Goal: Information Seeking & Learning: Learn about a topic

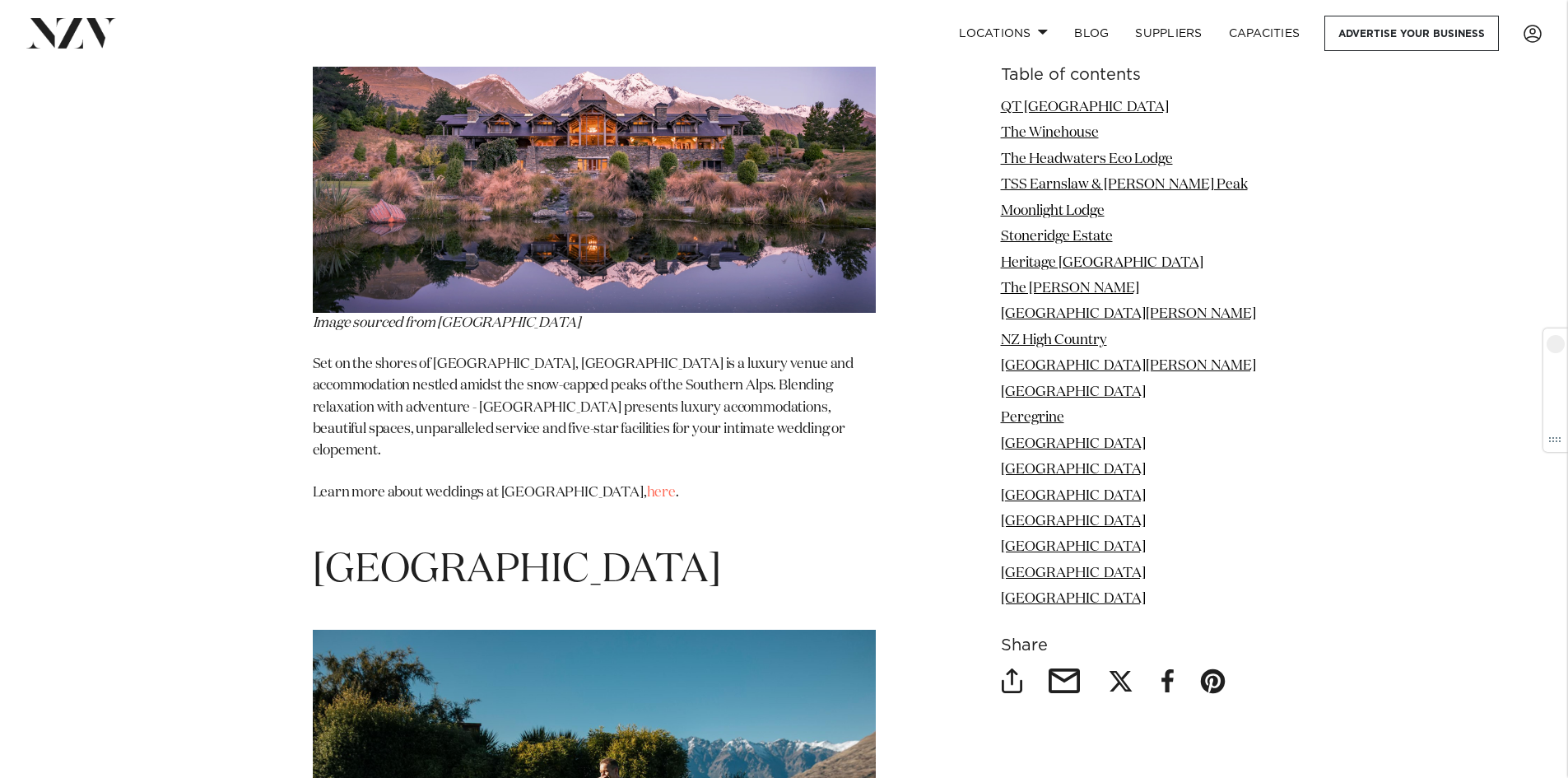
scroll to position [11770, 0]
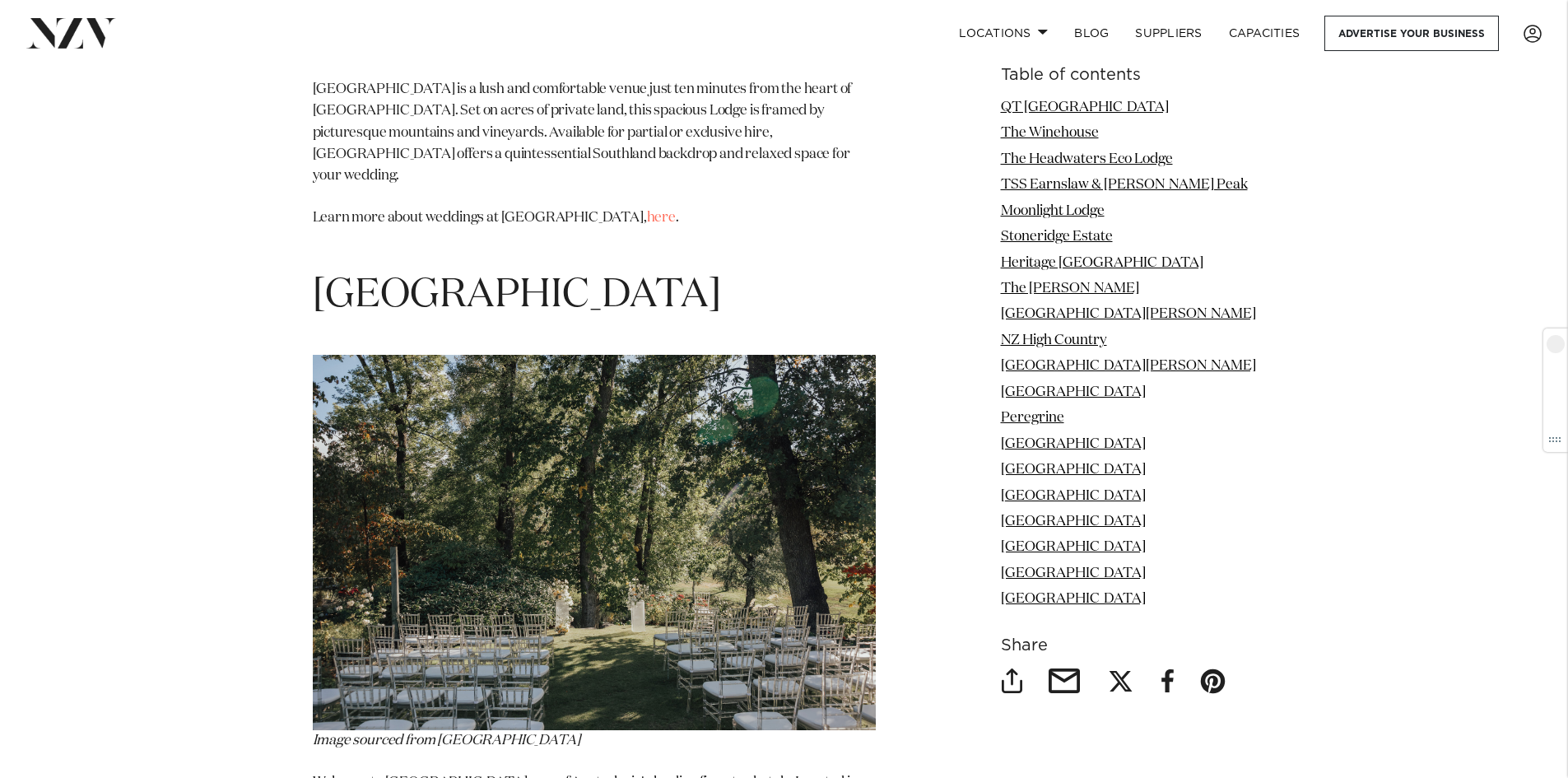
scroll to position [14157, 0]
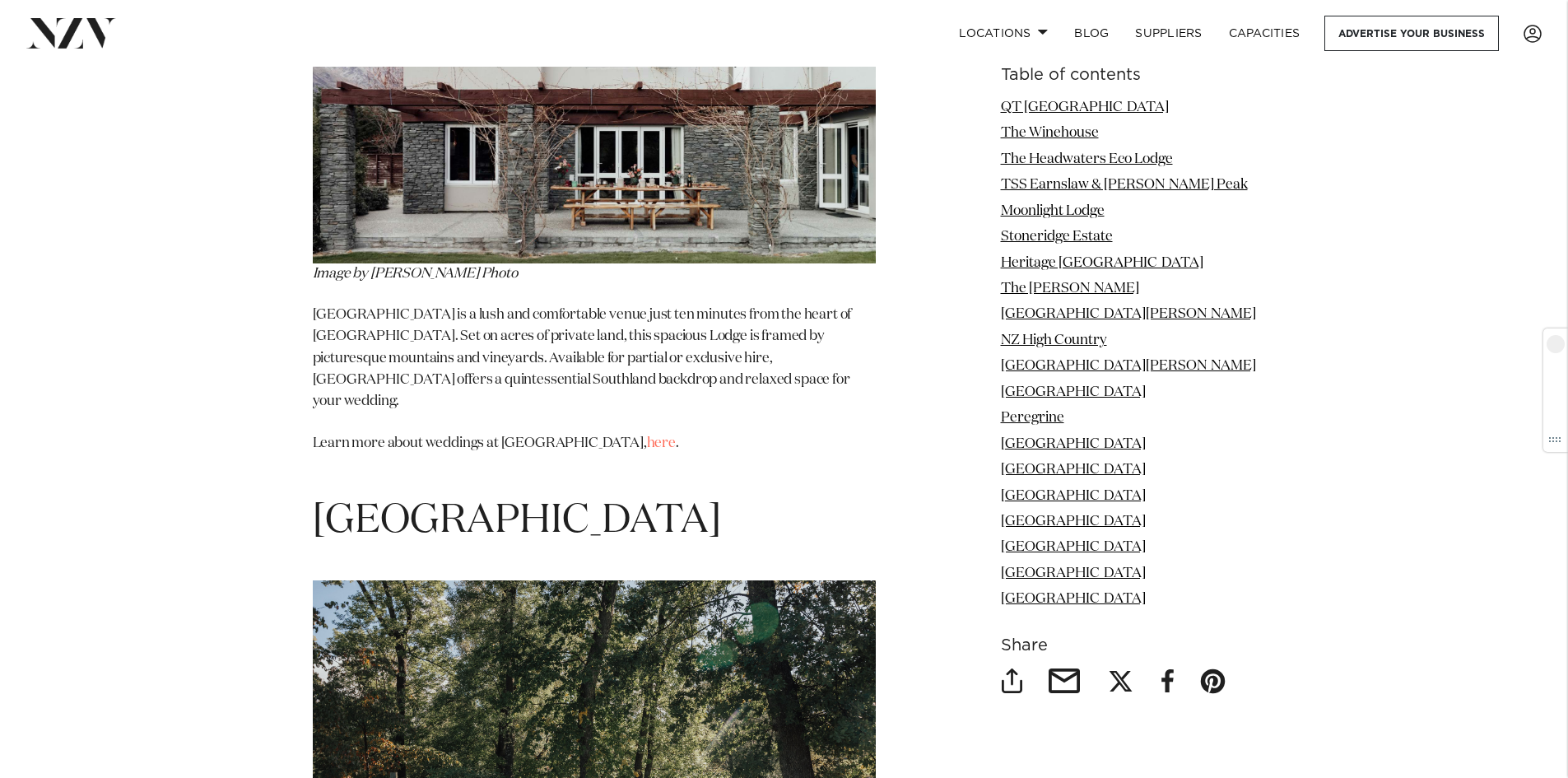
click at [606, 581] on img at bounding box center [594, 768] width 563 height 376
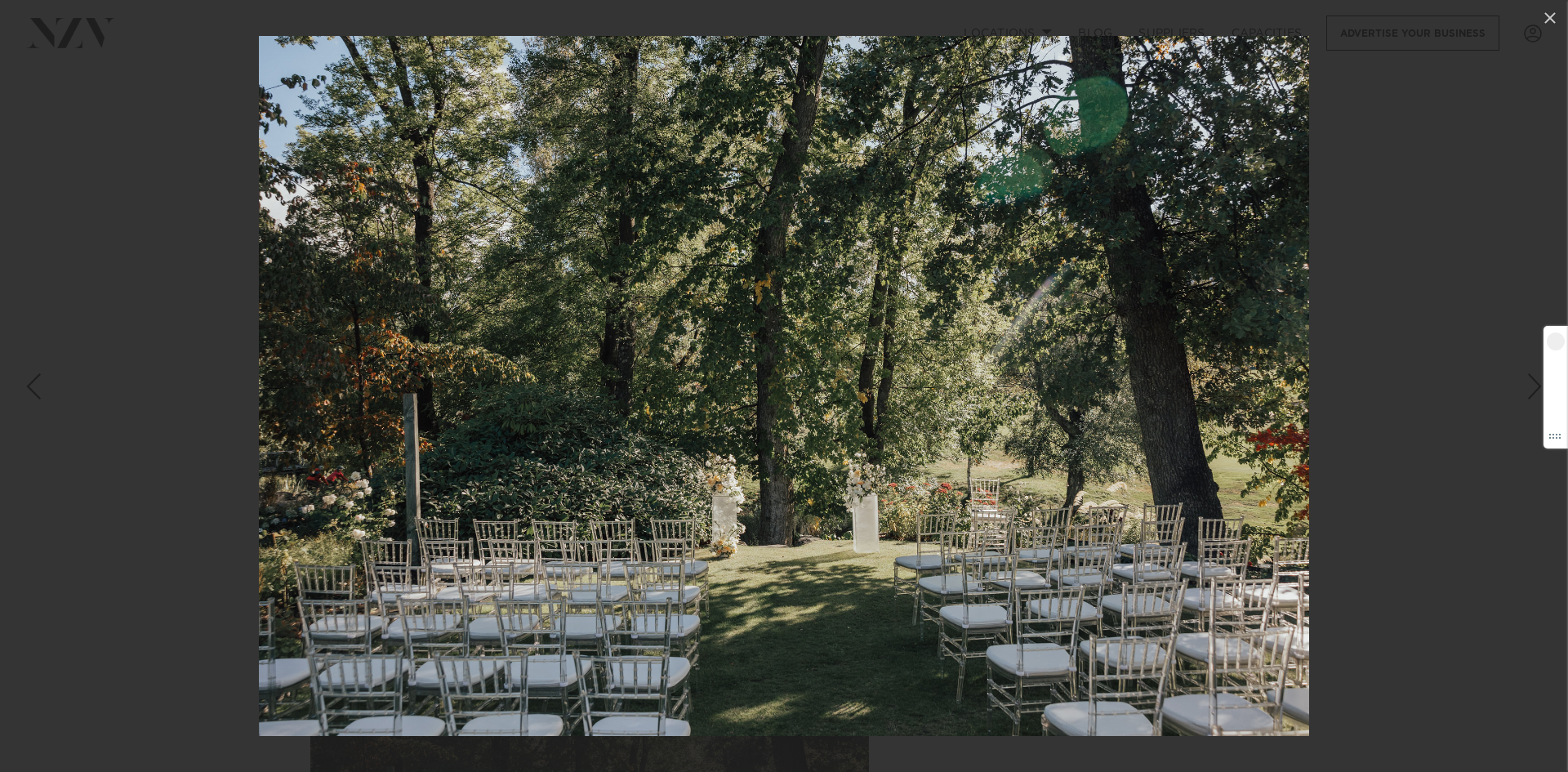
drag, startPoint x: 1367, startPoint y: 195, endPoint x: 1474, endPoint y: 58, distance: 173.8
click at [1371, 195] on div at bounding box center [784, 386] width 1568 height 772
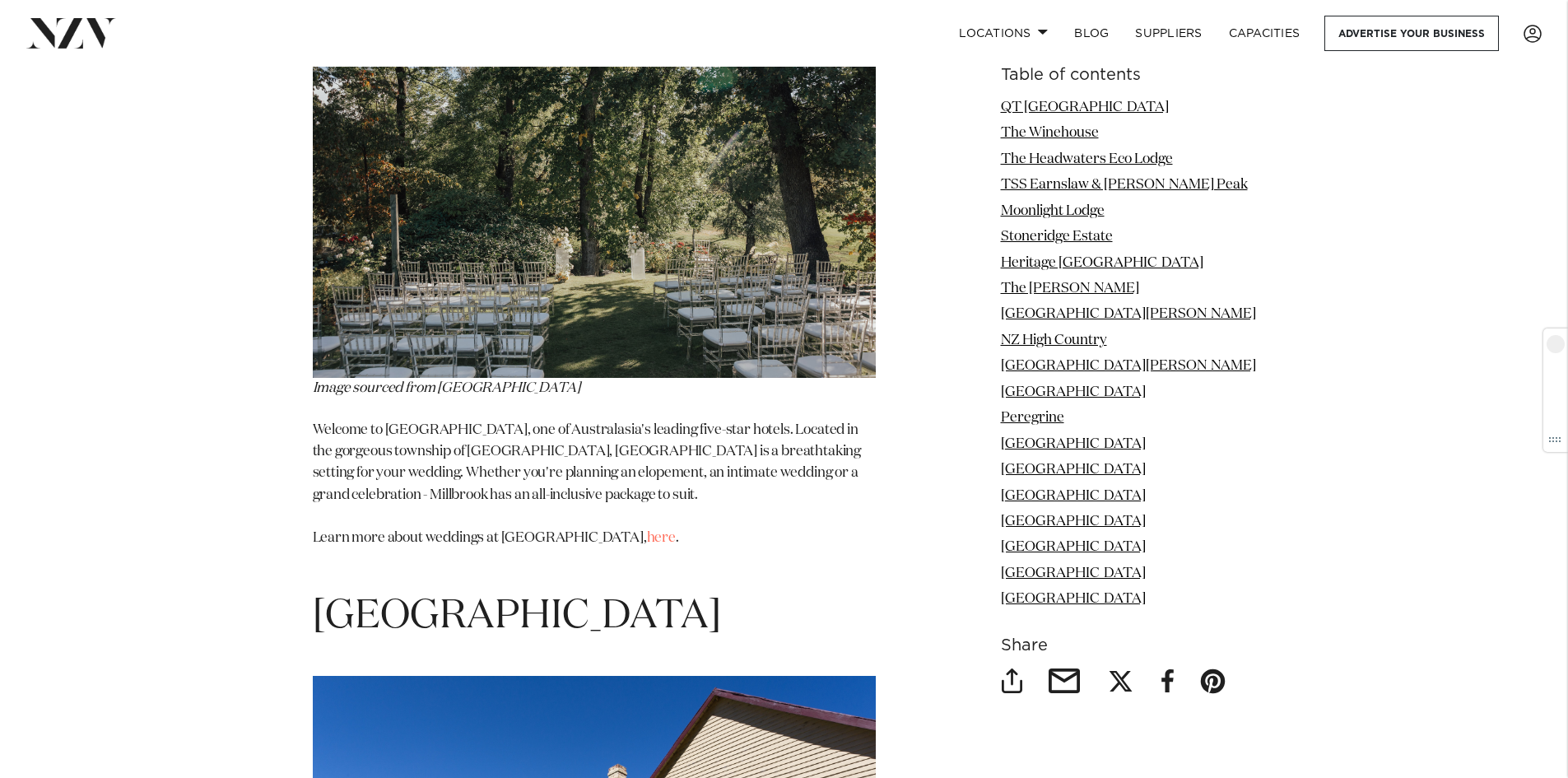
scroll to position [14734, 0]
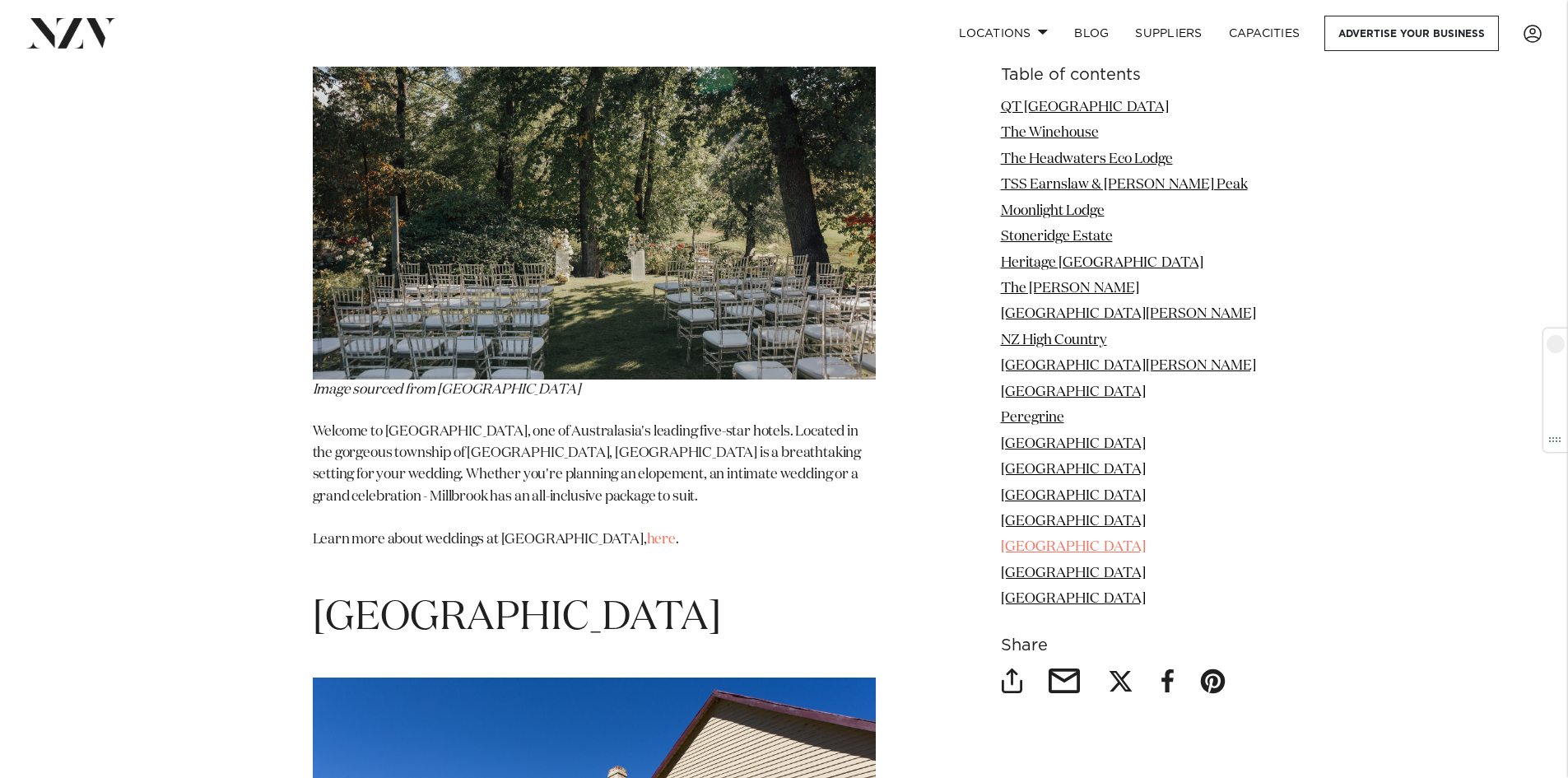
click at [1146, 548] on link "Queenstown Country Lodge" at bounding box center [1073, 547] width 145 height 14
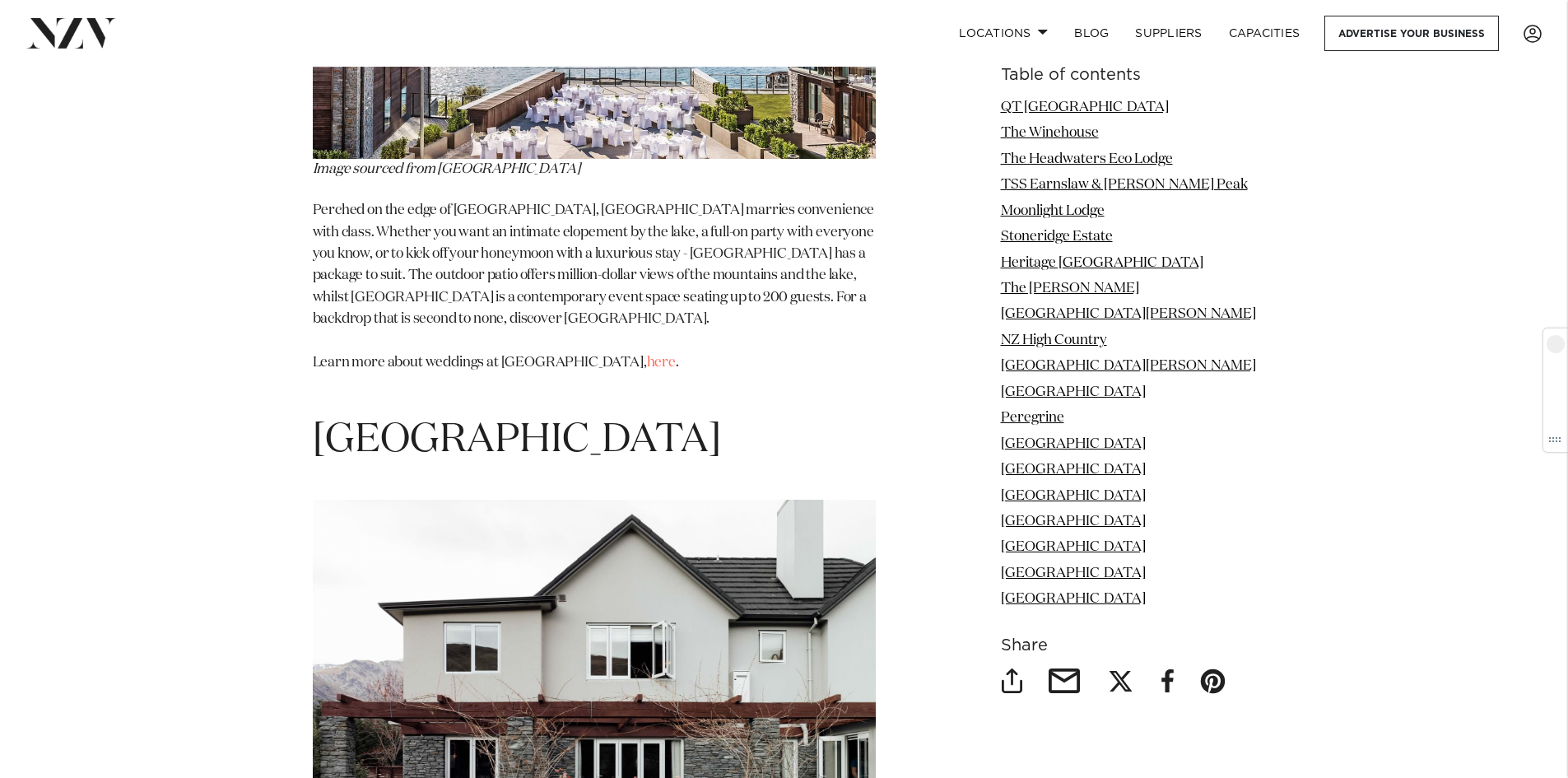
scroll to position [13543, 0]
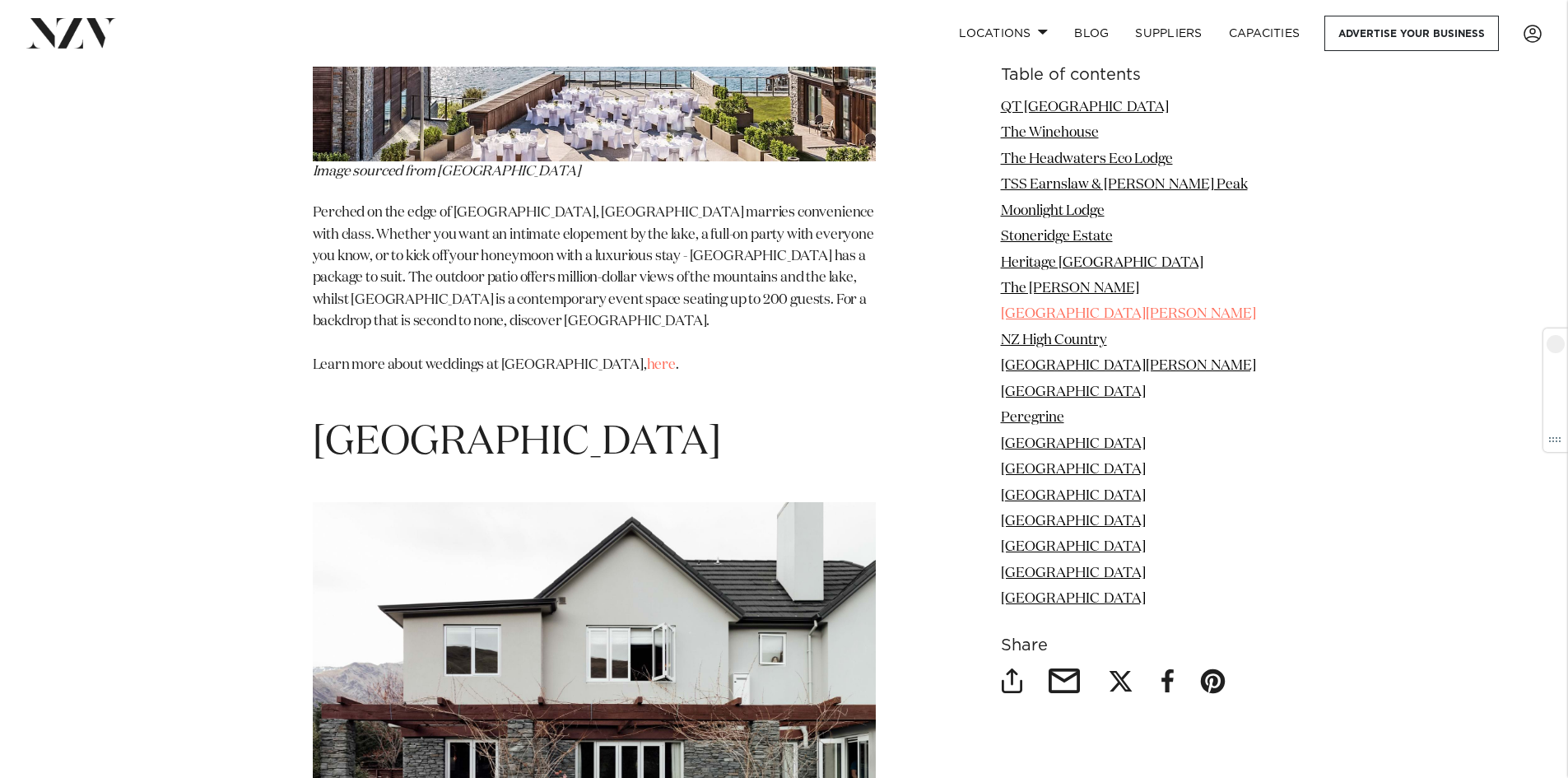
click at [1067, 316] on link "Mt. Nicholas Station" at bounding box center [1128, 315] width 255 height 14
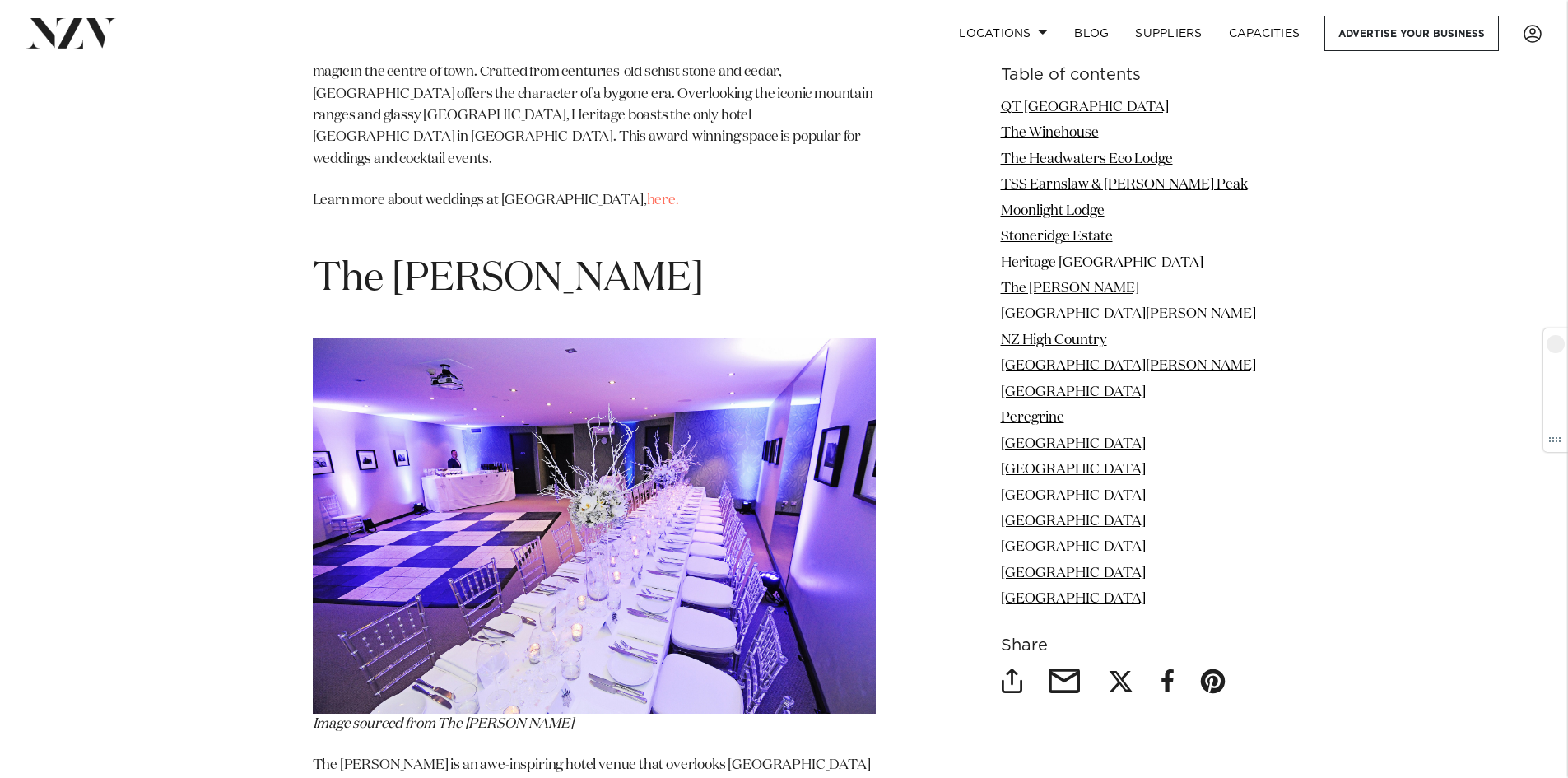
scroll to position [6598, 0]
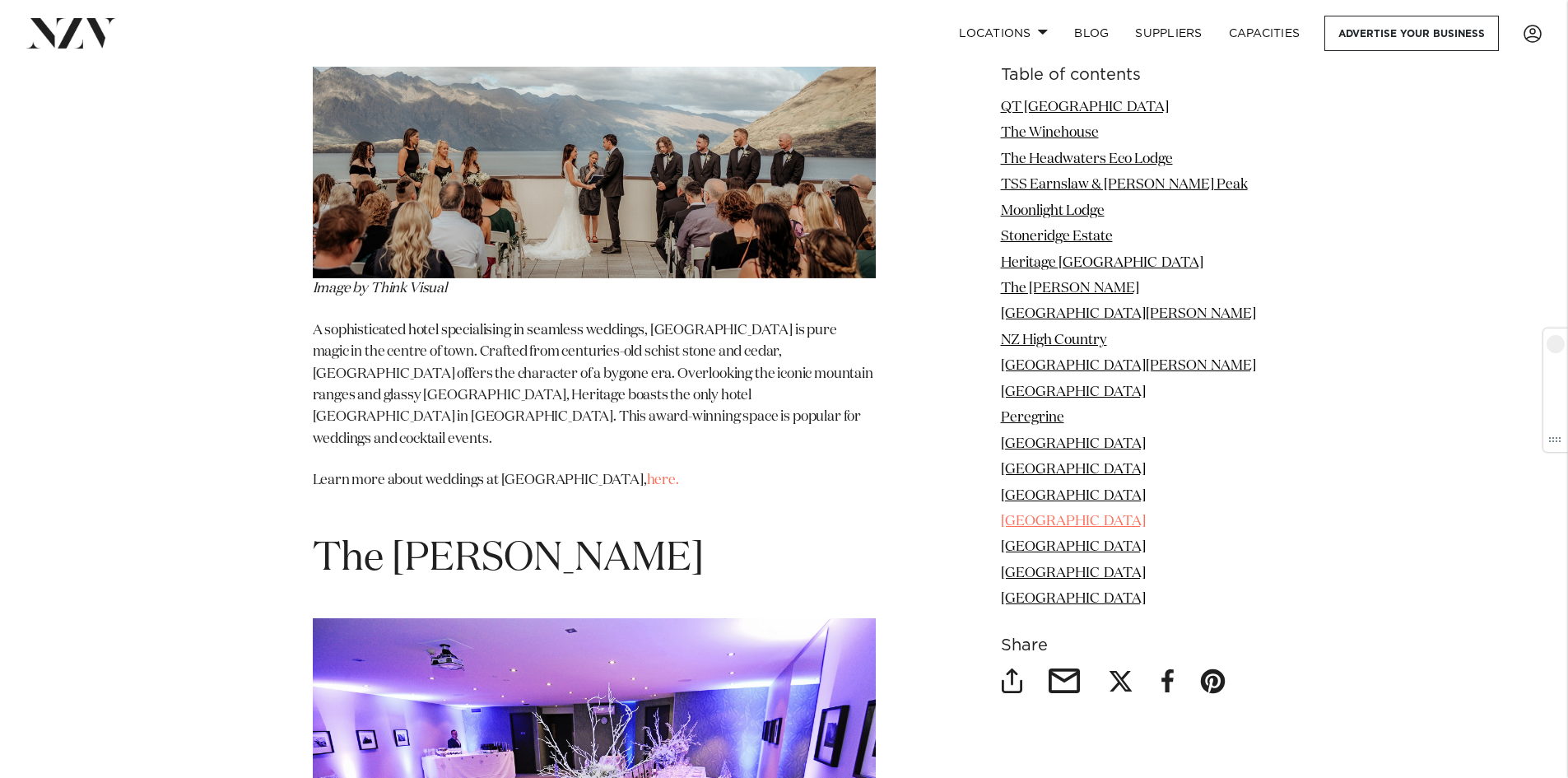
click at [1076, 514] on link "Hilton Queenstown Resort & Spa" at bounding box center [1073, 521] width 145 height 14
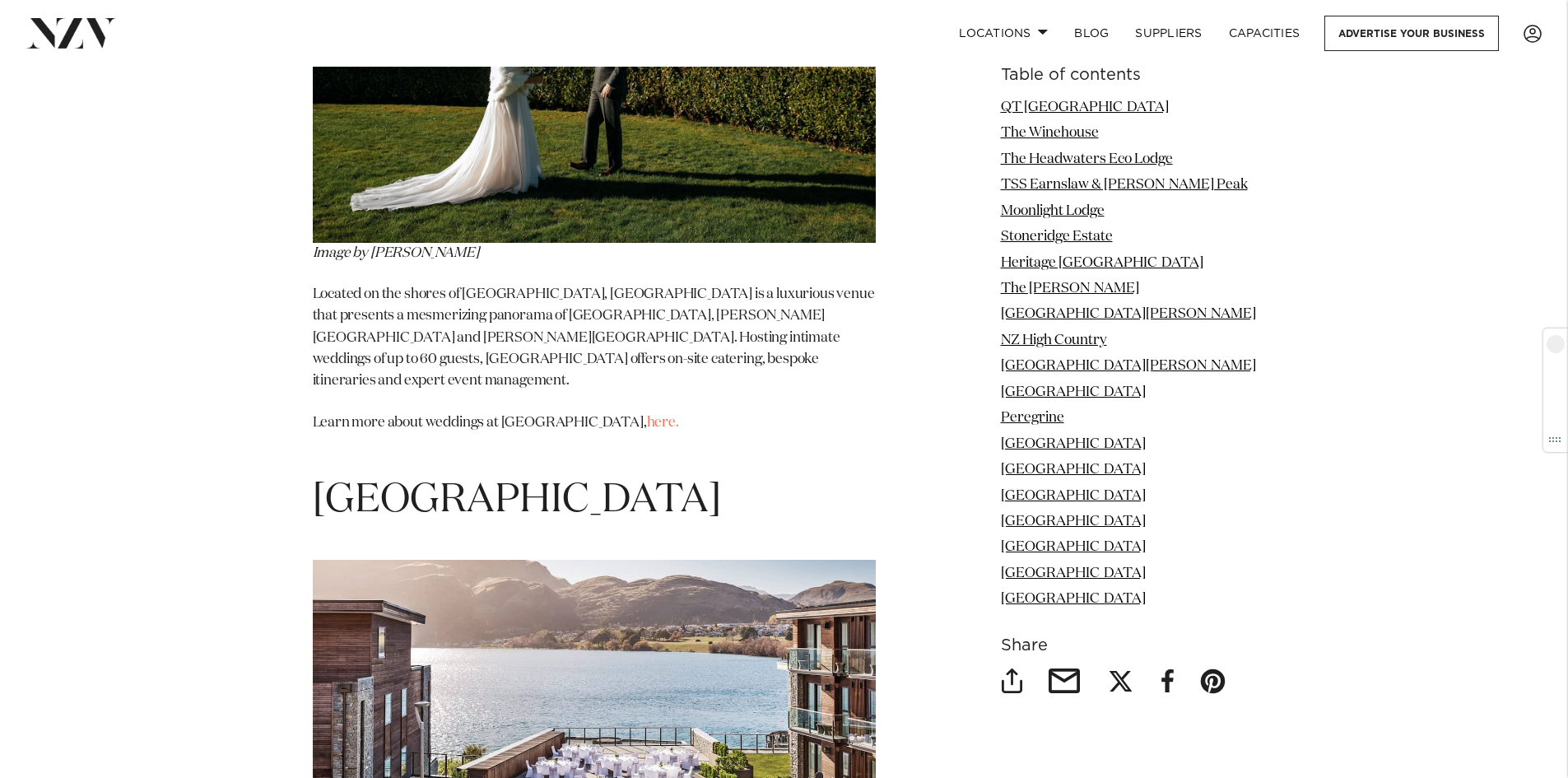
scroll to position [12891, 0]
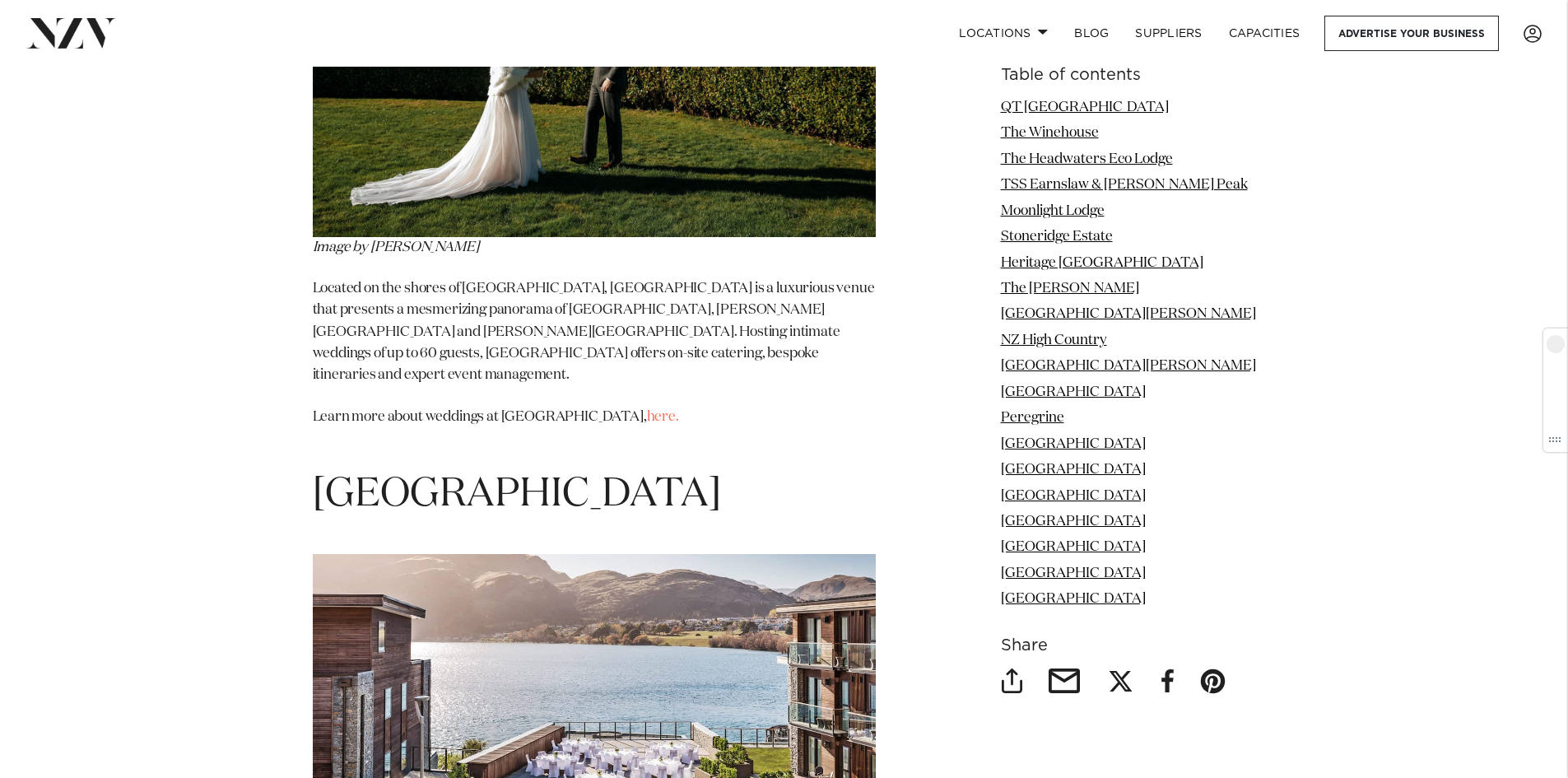
click at [1065, 388] on link "Amisfield" at bounding box center [1073, 392] width 145 height 14
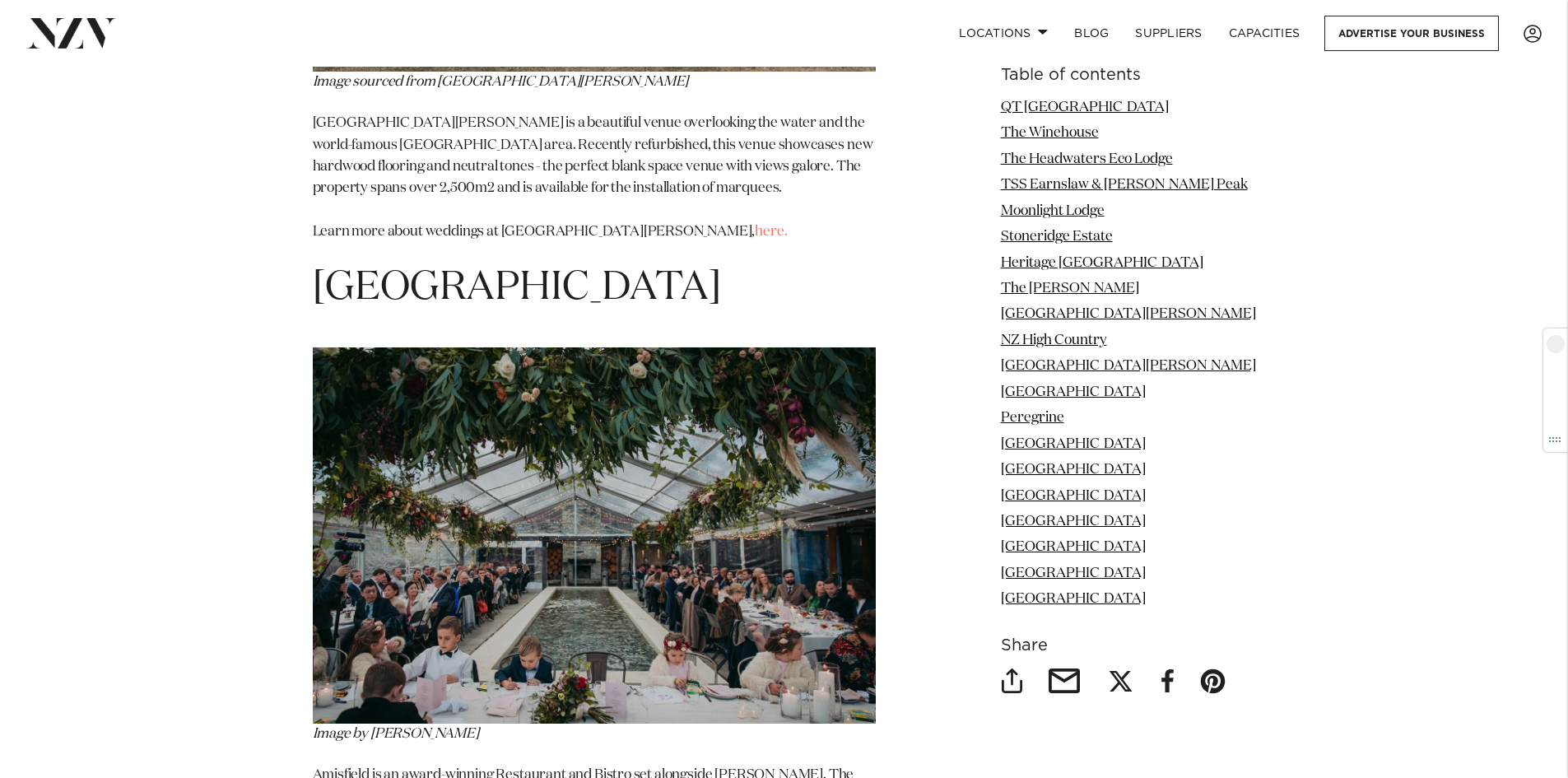
scroll to position [9665, 0]
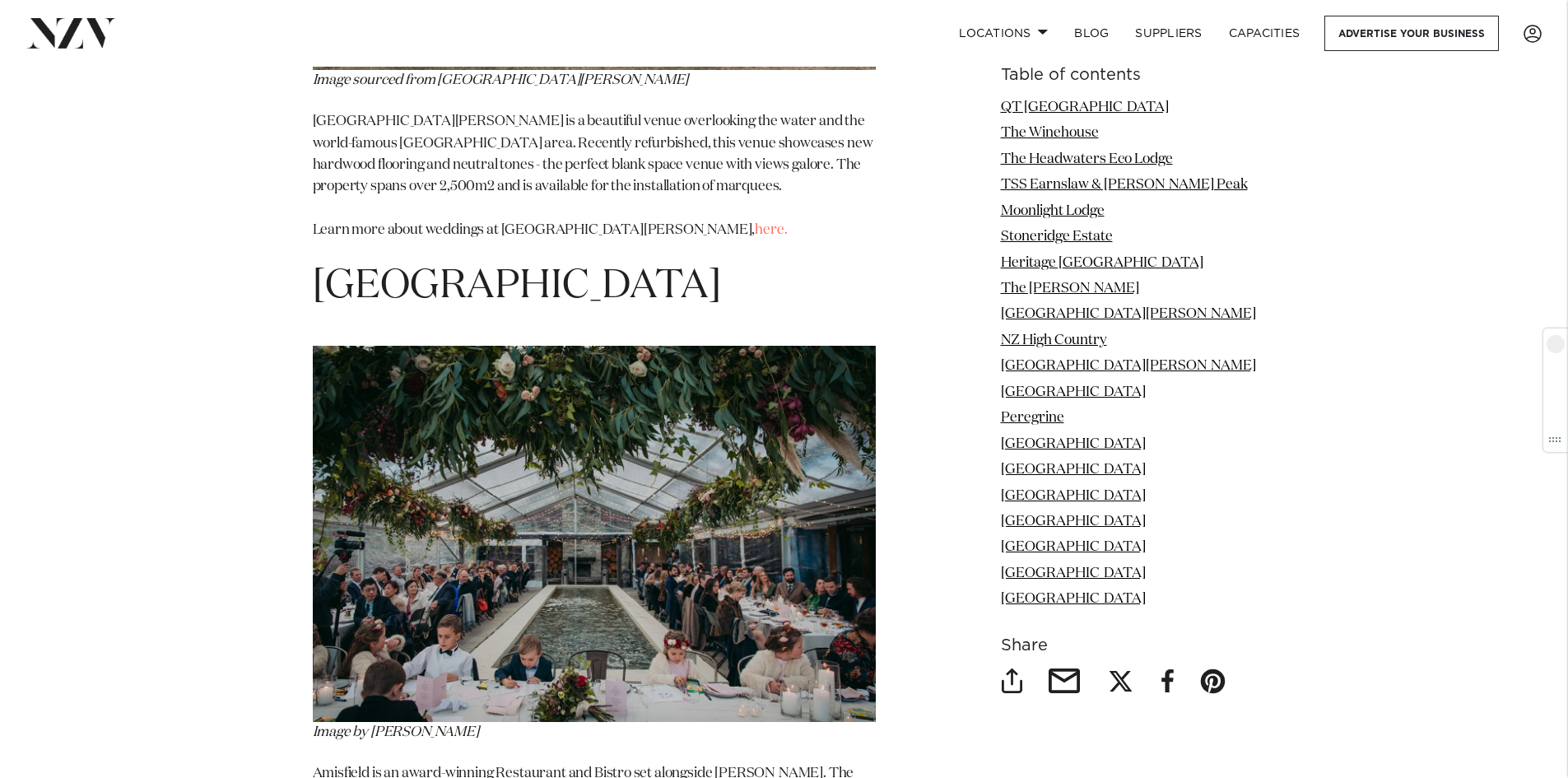
click at [1084, 209] on link "Moonlight Lodge" at bounding box center [1053, 211] width 104 height 14
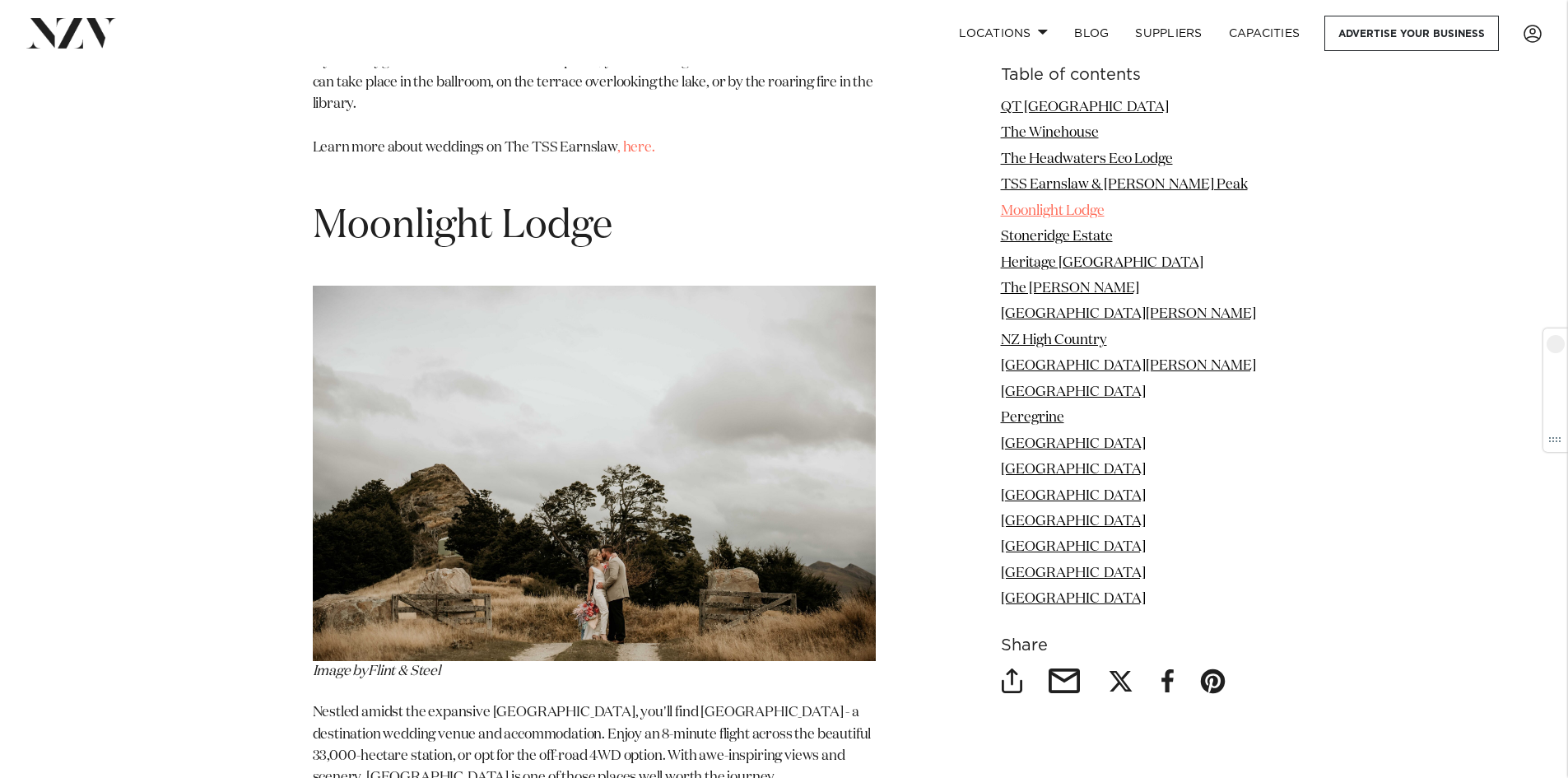
scroll to position [4794, 0]
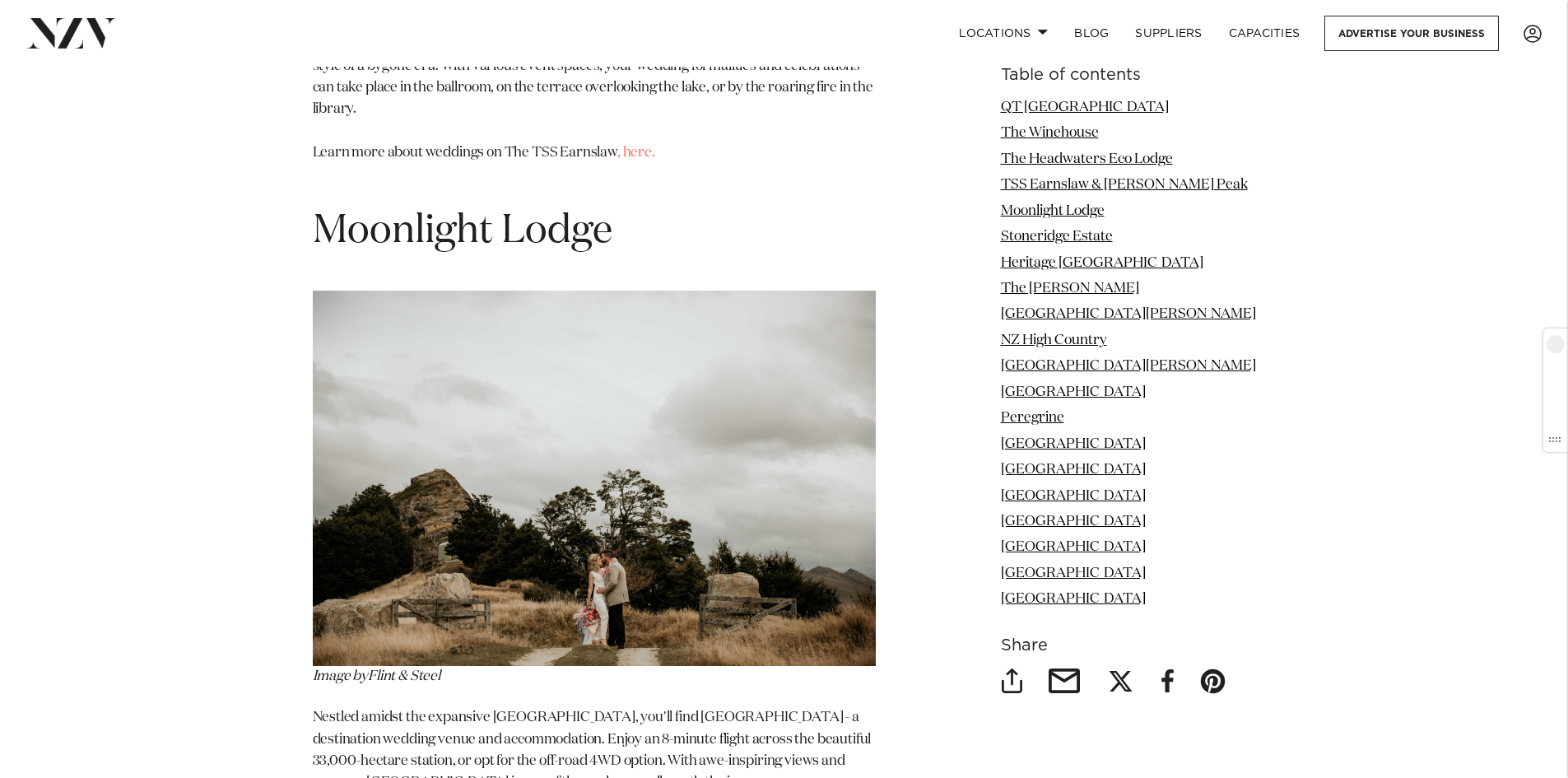
click at [1043, 417] on link "Peregrine" at bounding box center [1032, 418] width 63 height 14
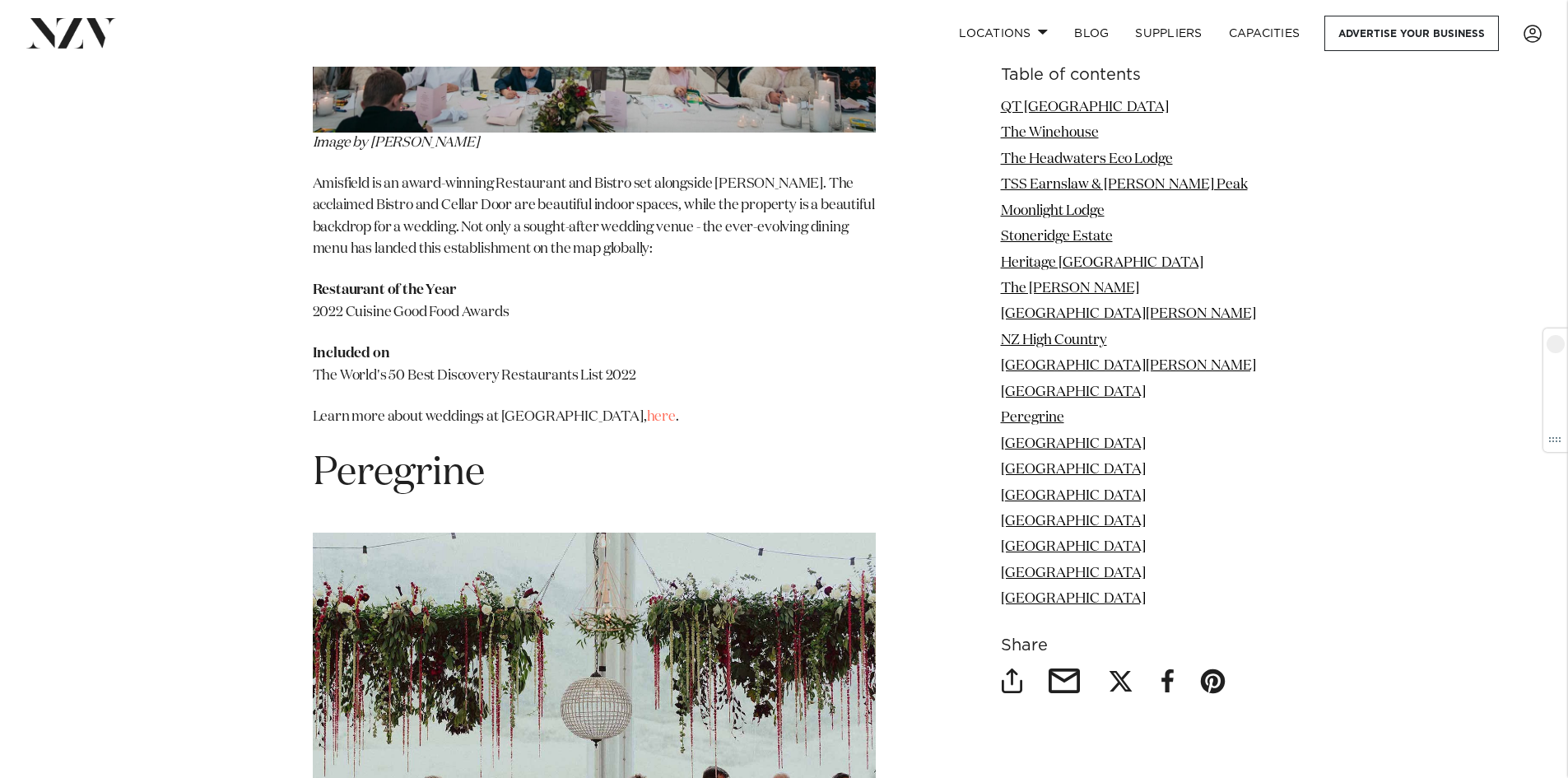
scroll to position [10277, 0]
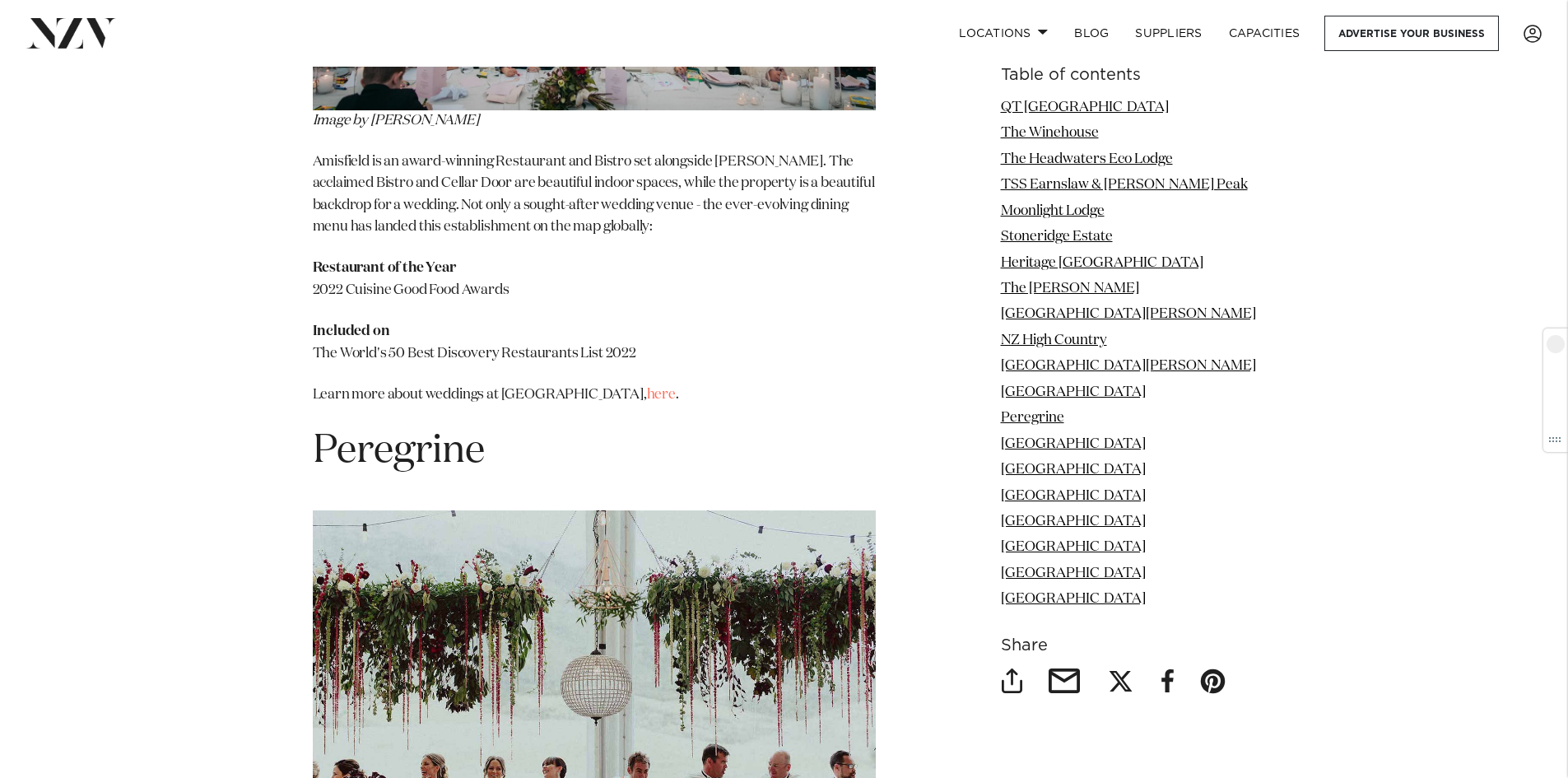
click at [1149, 363] on link "Lake Hayes Pavilion" at bounding box center [1128, 366] width 255 height 14
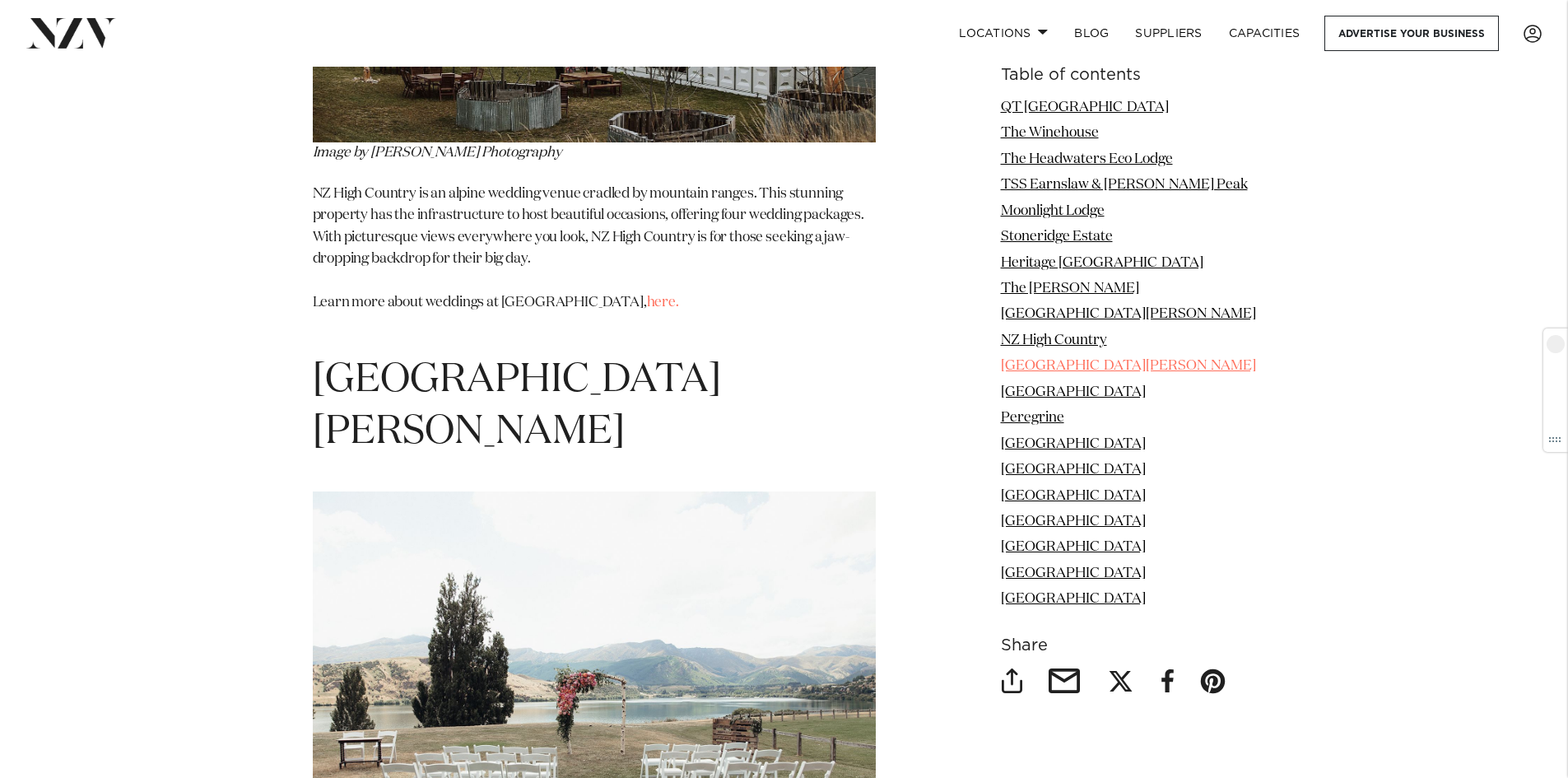
scroll to position [8849, 0]
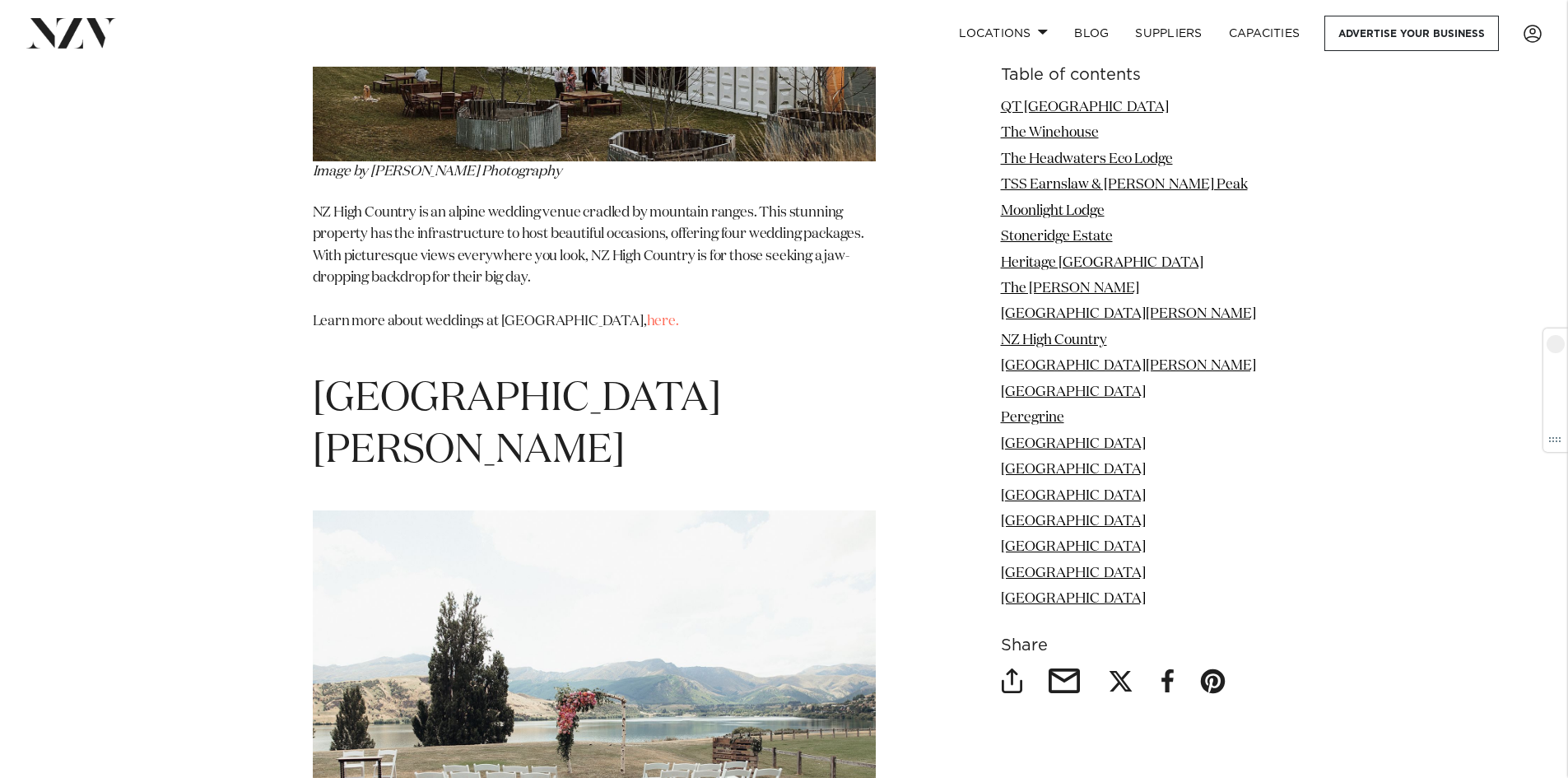
click at [1056, 599] on link "Kinloch Lodge" at bounding box center [1073, 599] width 145 height 14
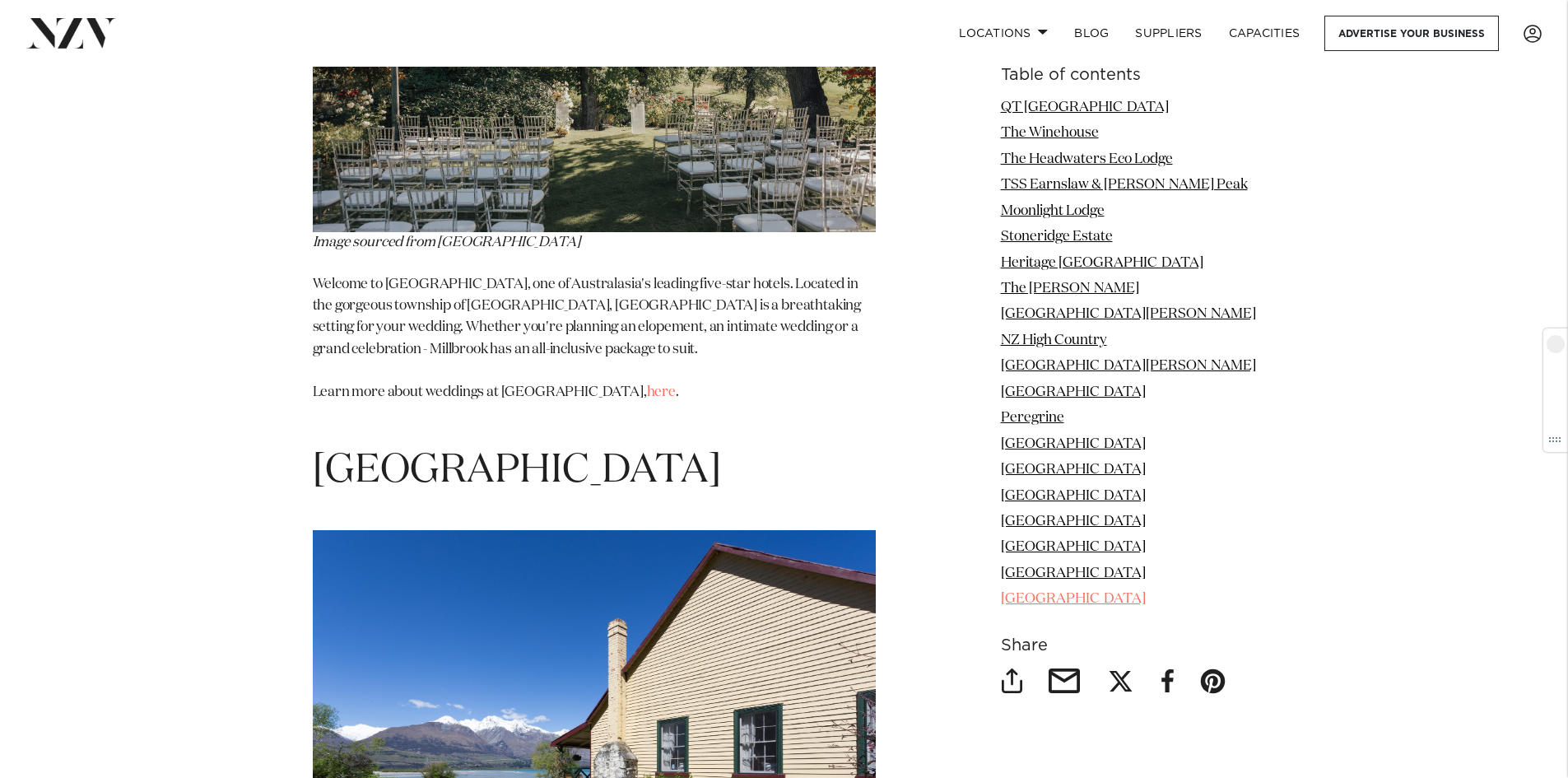
scroll to position [14888, 0]
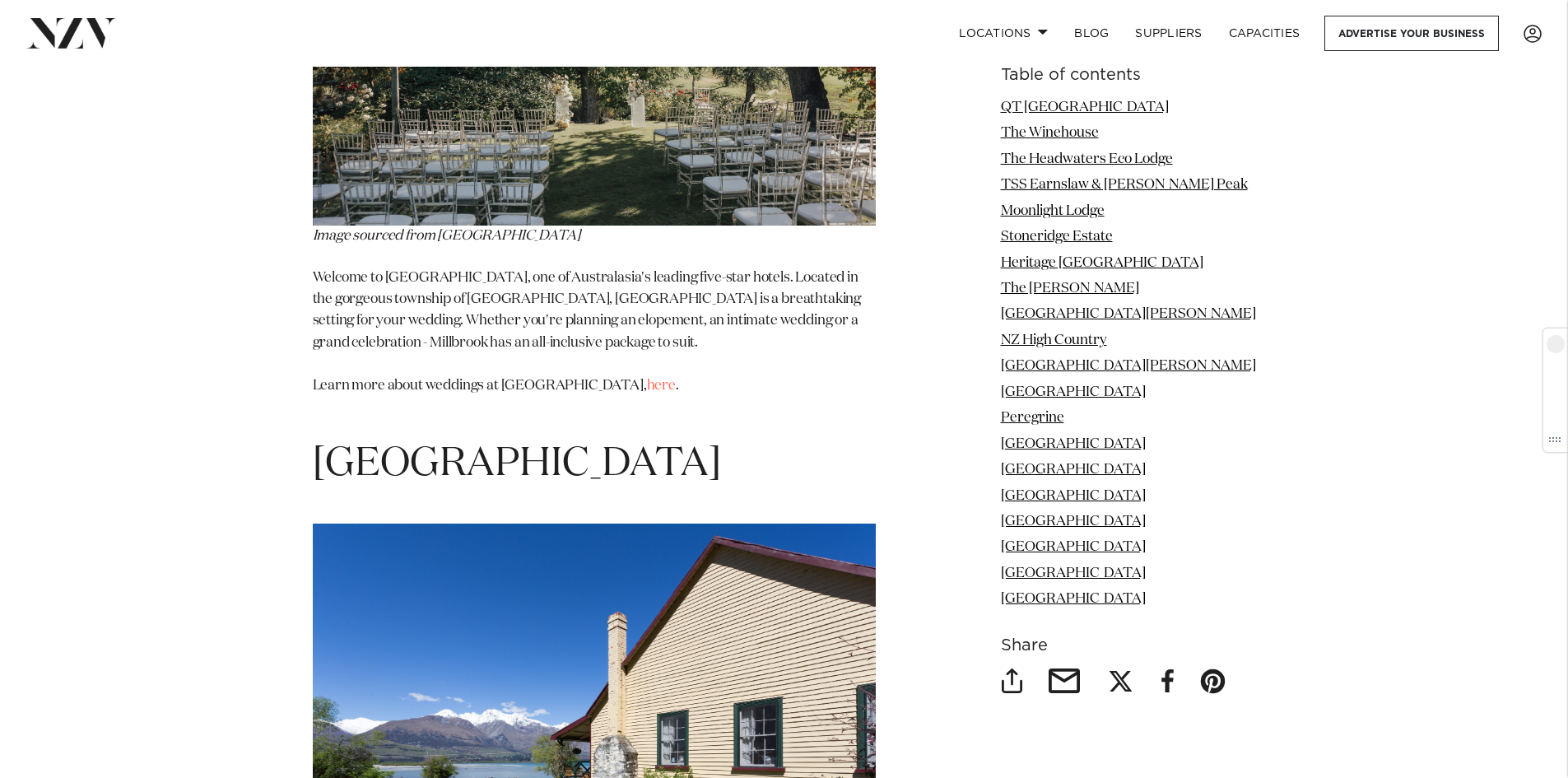
click at [1057, 278] on ul "QT Queenstown The Winehouse The Headwaters Eco Lodge TSS Earnslaw & Walter Peak…" at bounding box center [1128, 353] width 255 height 513
click at [1057, 280] on li "The Rees" at bounding box center [1128, 288] width 255 height 22
click at [1067, 292] on link "The Rees" at bounding box center [1070, 288] width 138 height 14
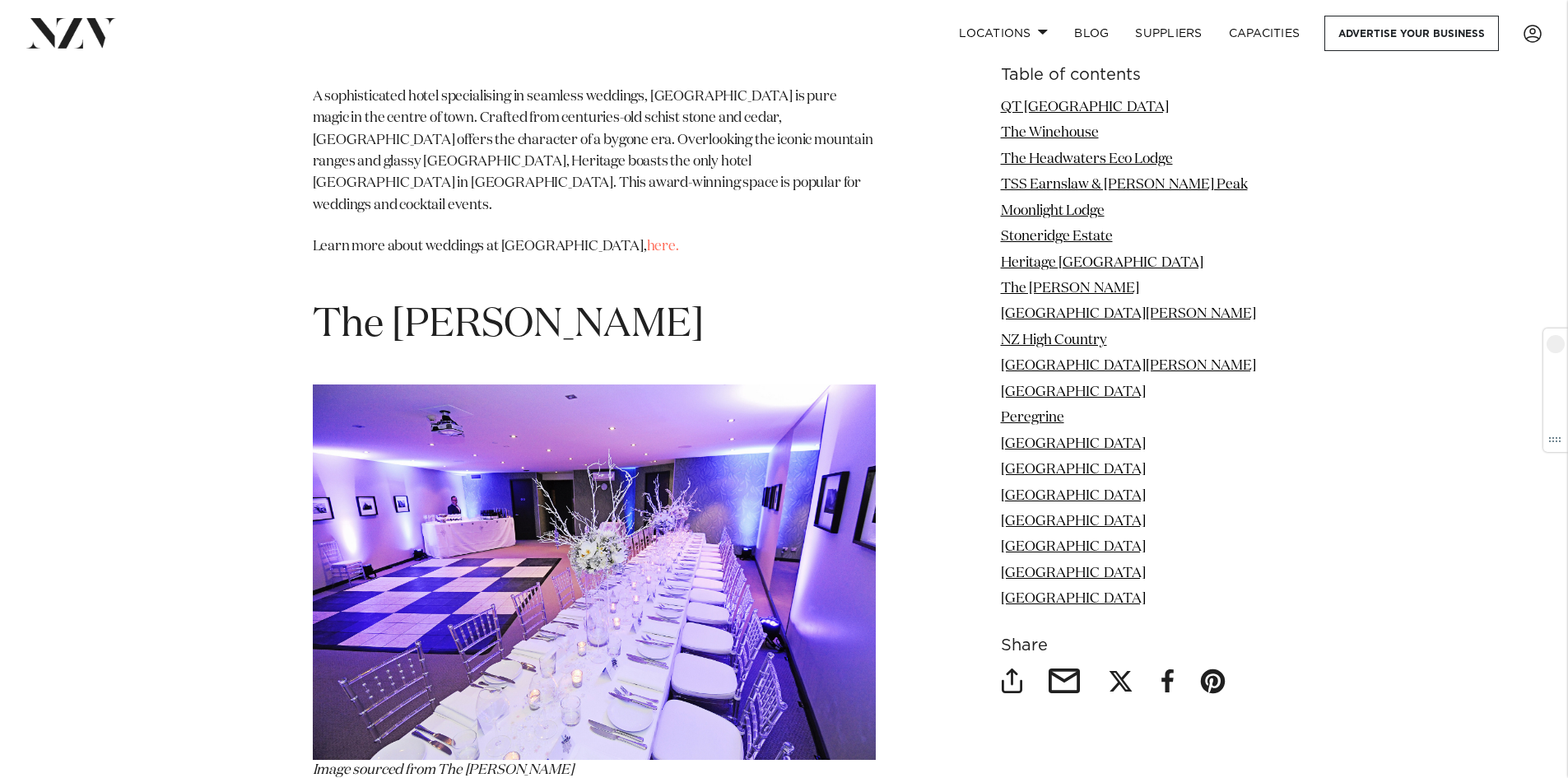
scroll to position [6831, 0]
click at [1092, 129] on link "The Winehouse" at bounding box center [1050, 133] width 98 height 14
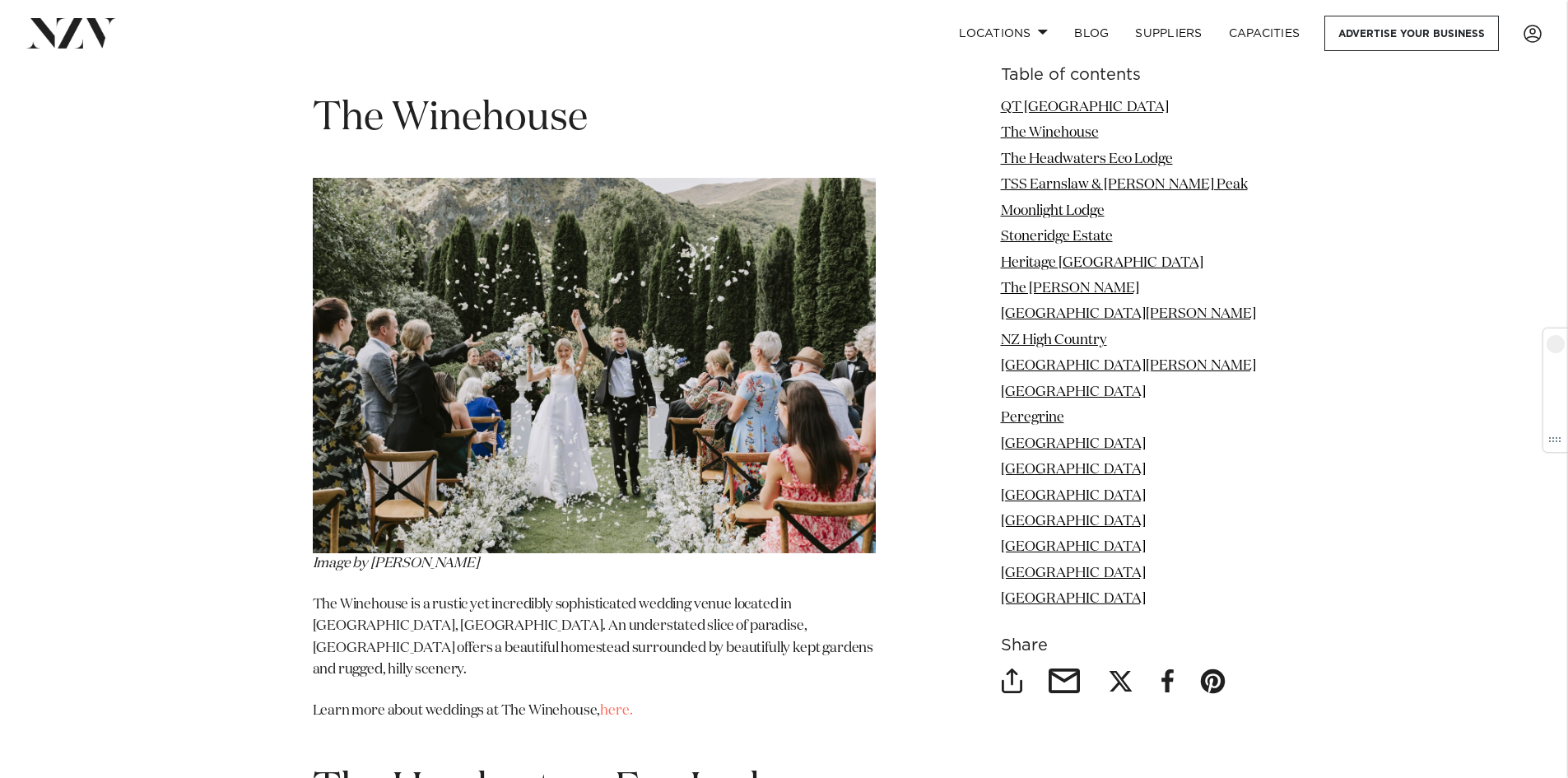
scroll to position [2731, 0]
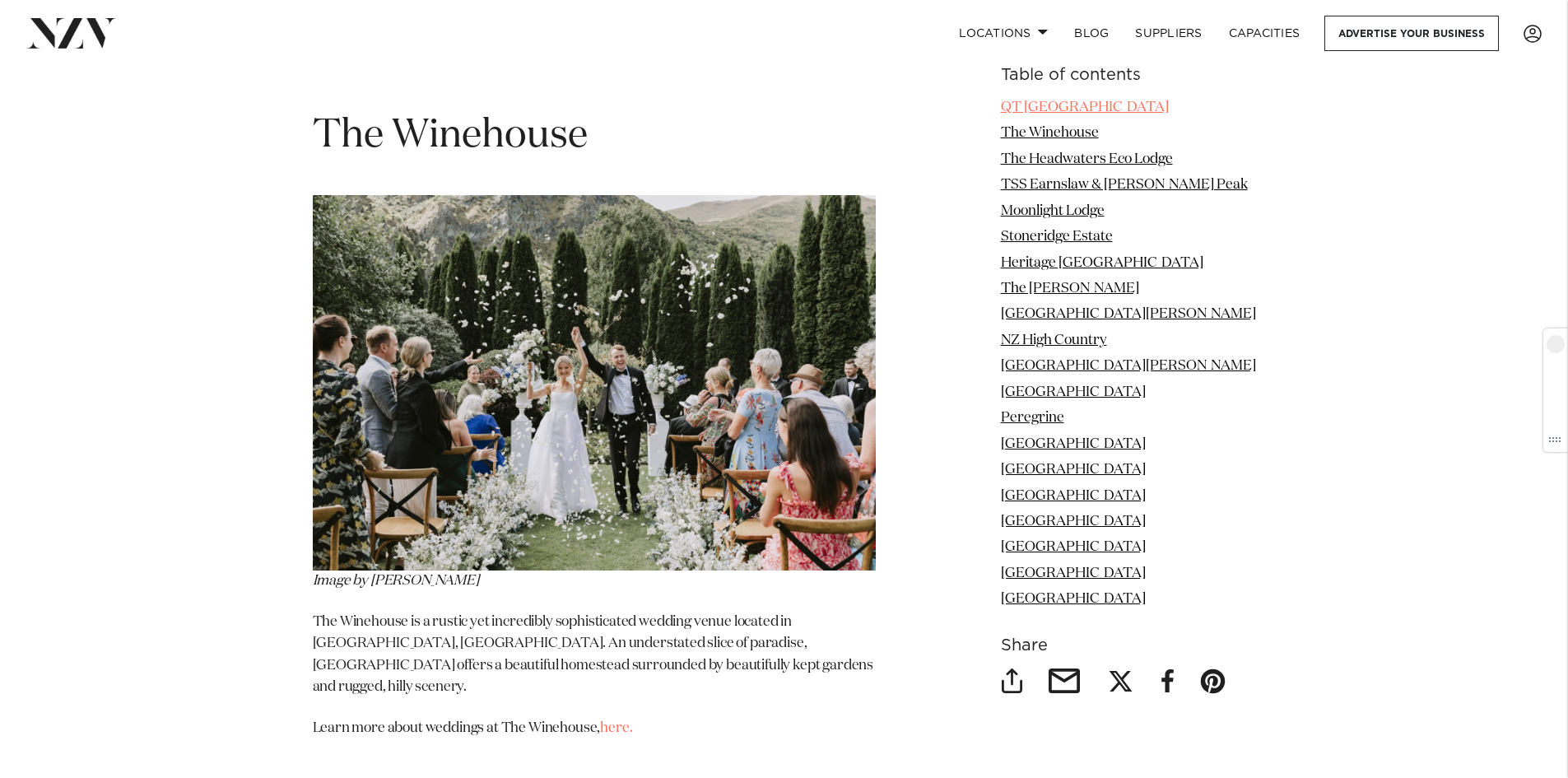
click at [1084, 102] on link "QT [GEOGRAPHIC_DATA]" at bounding box center [1085, 107] width 168 height 14
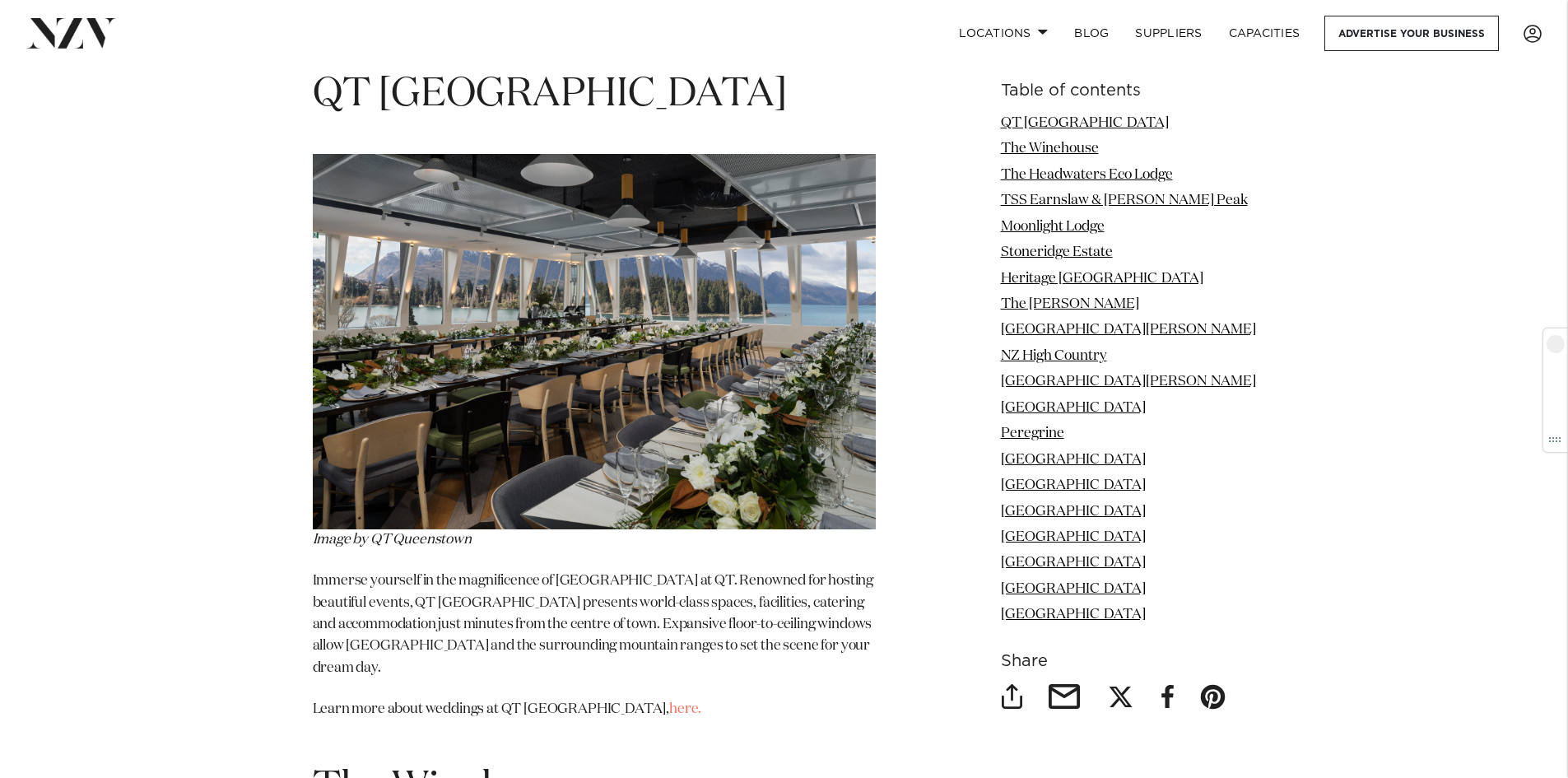
scroll to position [2061, 0]
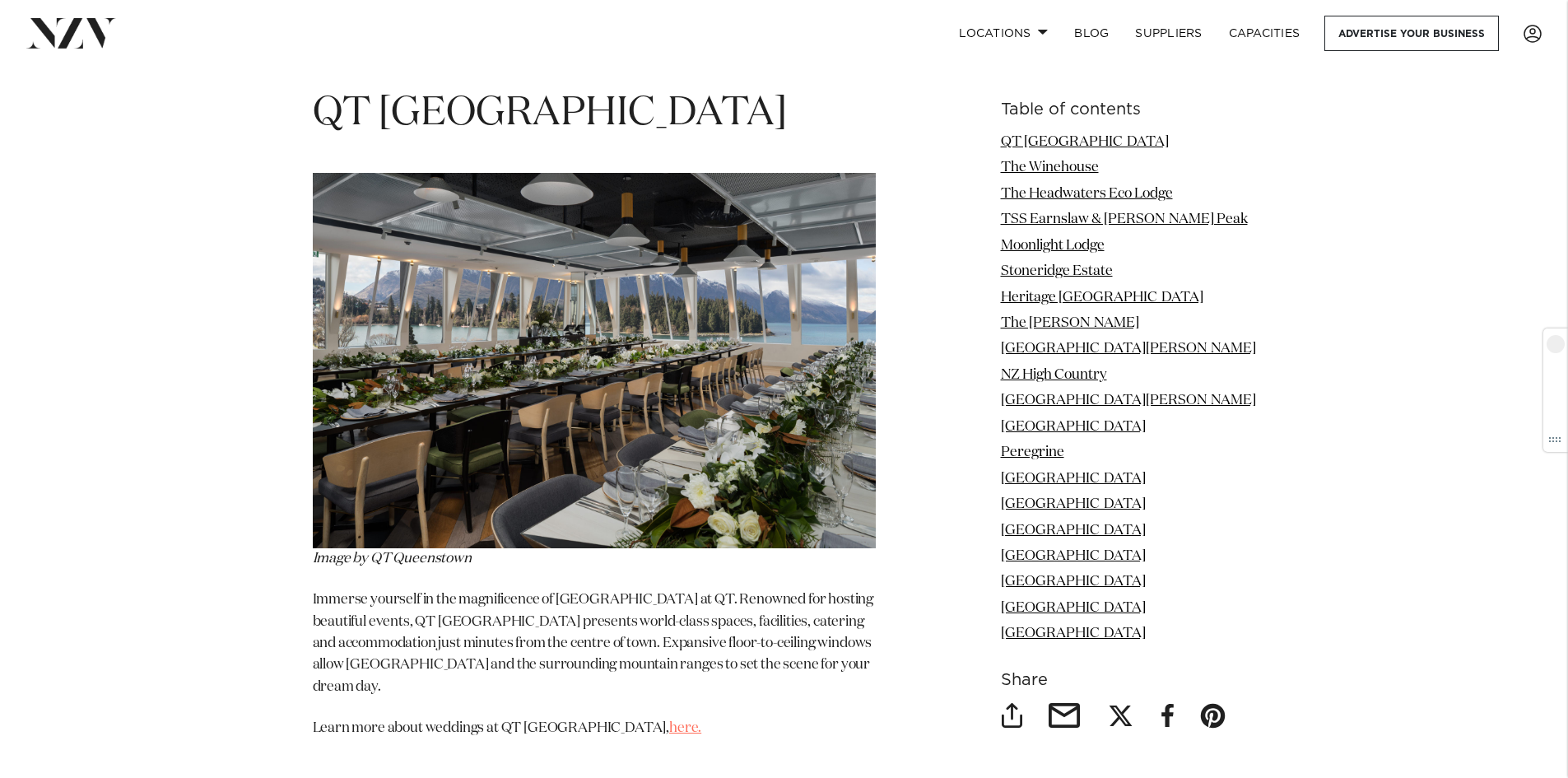
click at [669, 721] on link "here." at bounding box center [684, 728] width 32 height 14
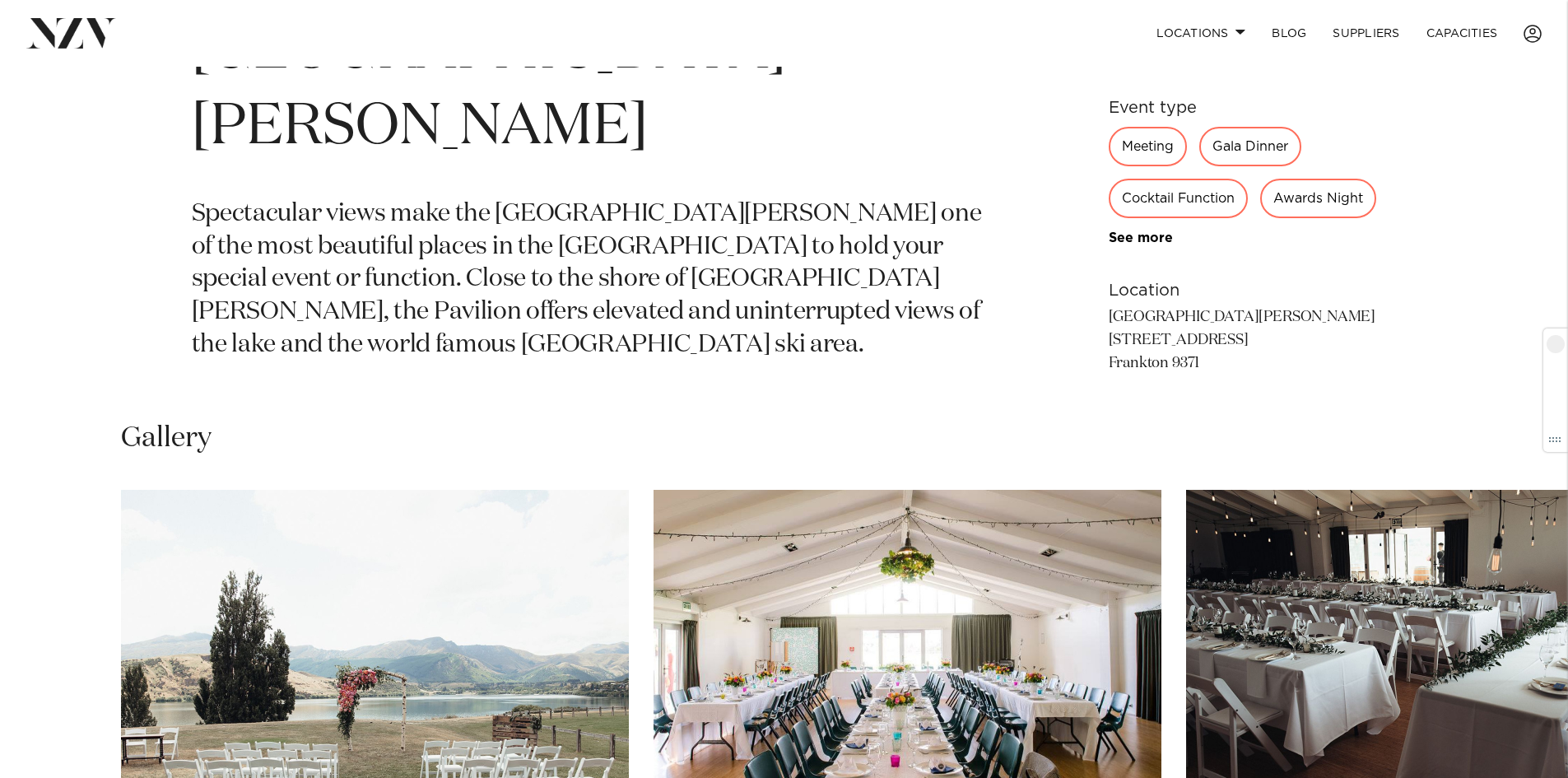
scroll to position [1153, 0]
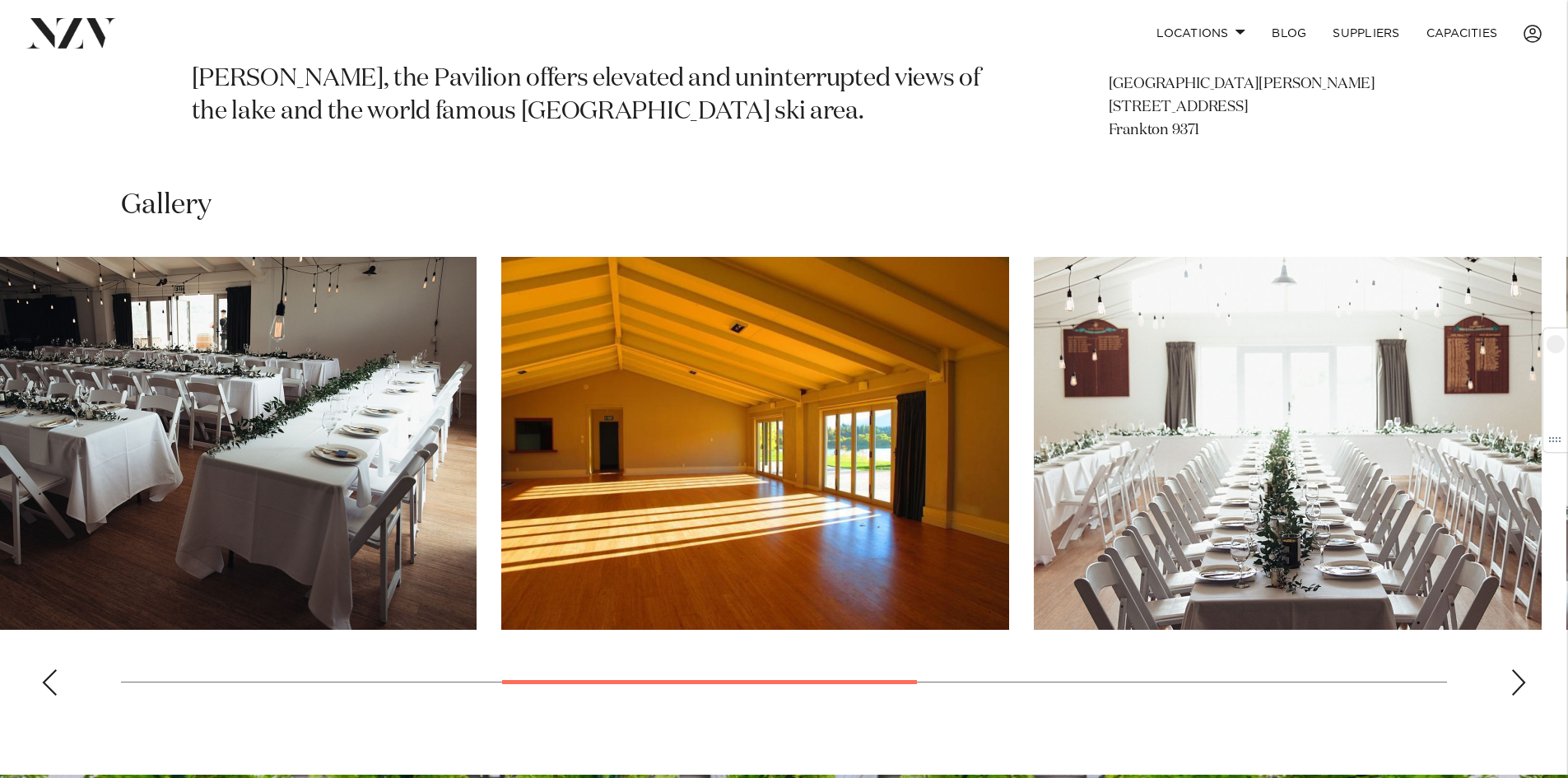
click at [67, 429] on img "3 / 8" at bounding box center [222, 443] width 508 height 373
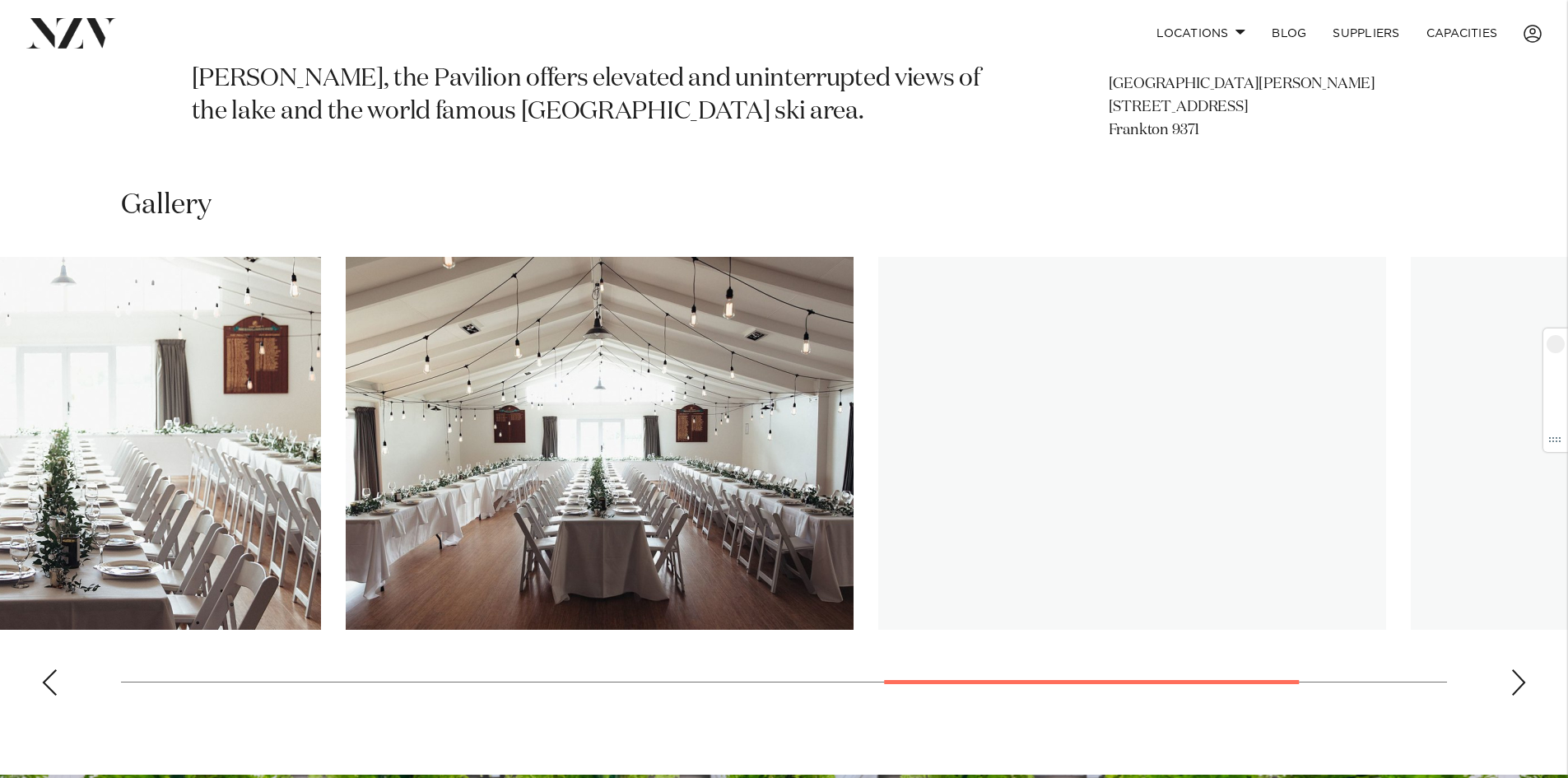
click at [0, 510] on html "Locations Auckland Wellington Christchurch Queenstown Hamilton Northland Bay of…" at bounding box center [784, 279] width 1568 height 2864
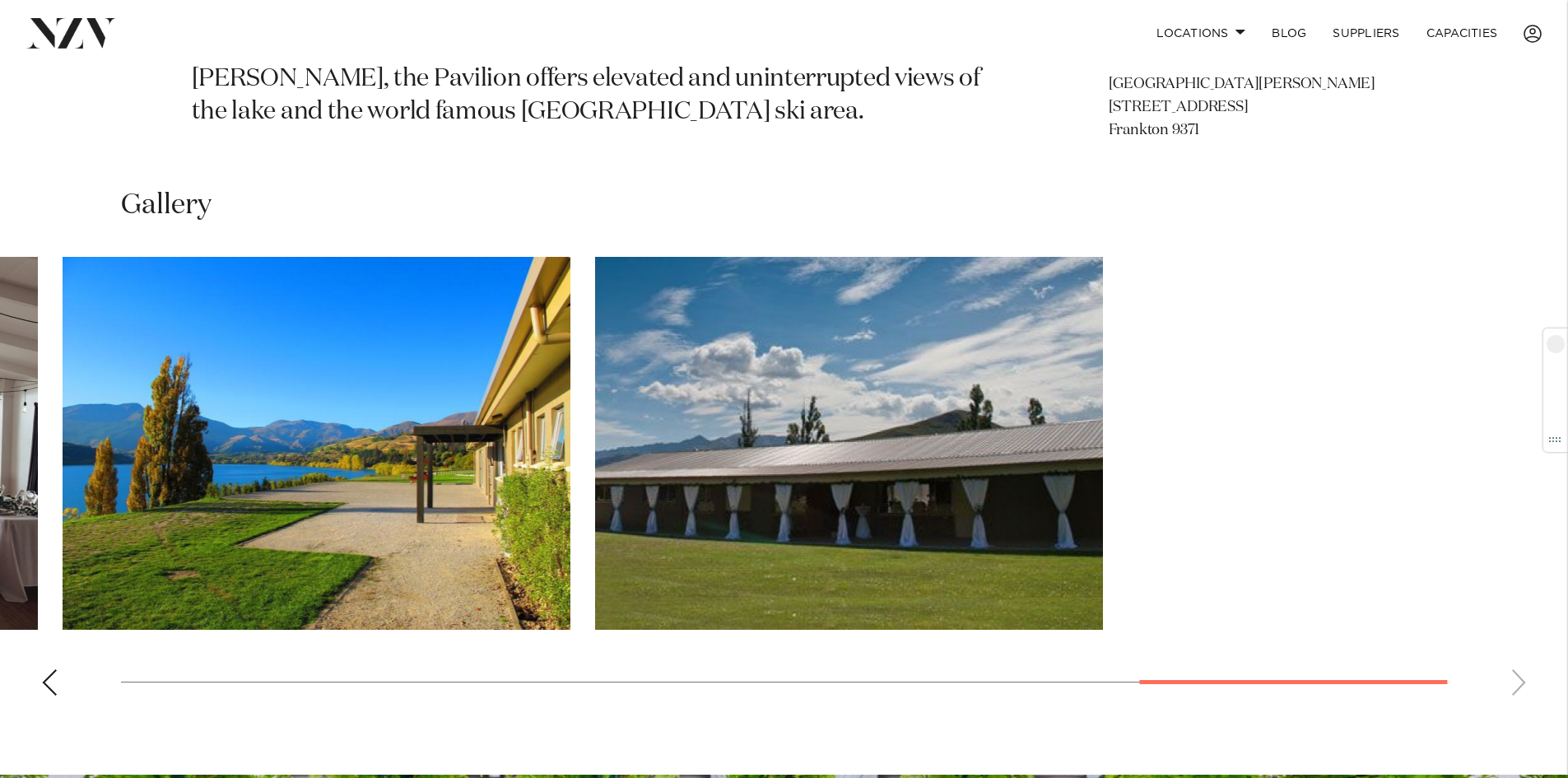
click at [0, 481] on html "Locations Auckland Wellington Christchurch Queenstown Hamilton Northland Bay of…" at bounding box center [784, 279] width 1568 height 2864
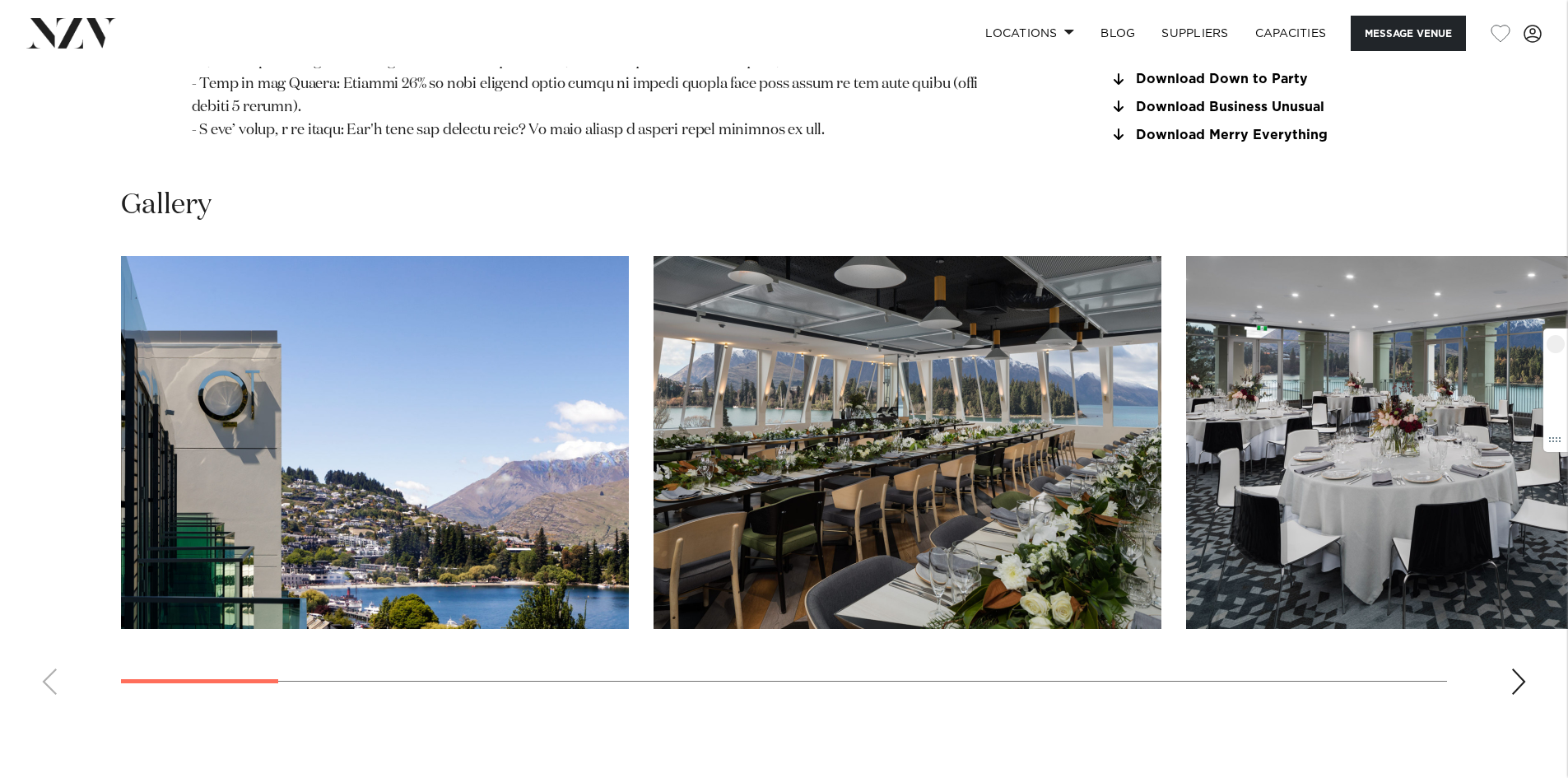
scroll to position [1728, 0]
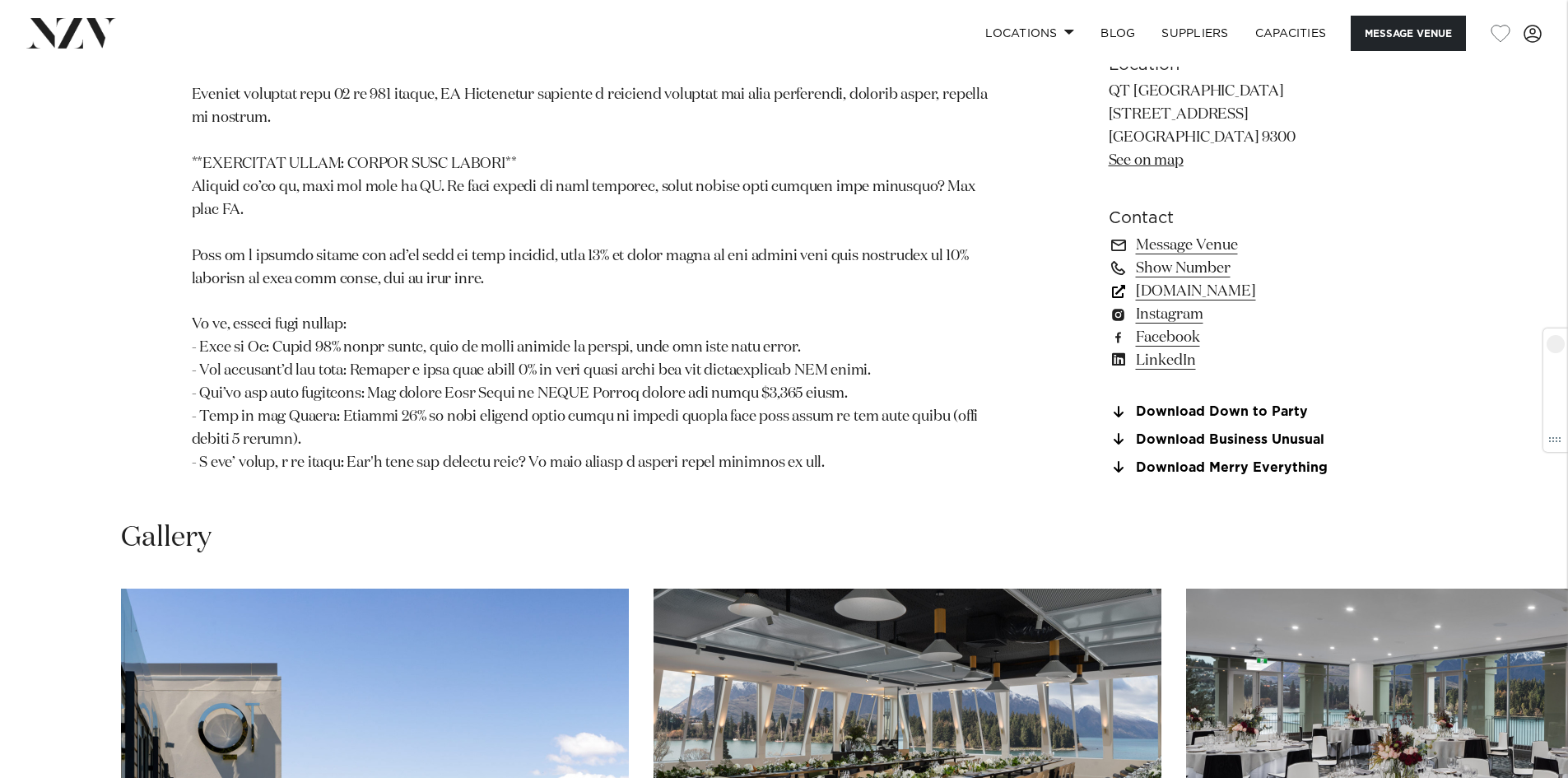
click at [1173, 279] on link "[DOMAIN_NAME]" at bounding box center [1243, 290] width 268 height 23
